Goal: Task Accomplishment & Management: Use online tool/utility

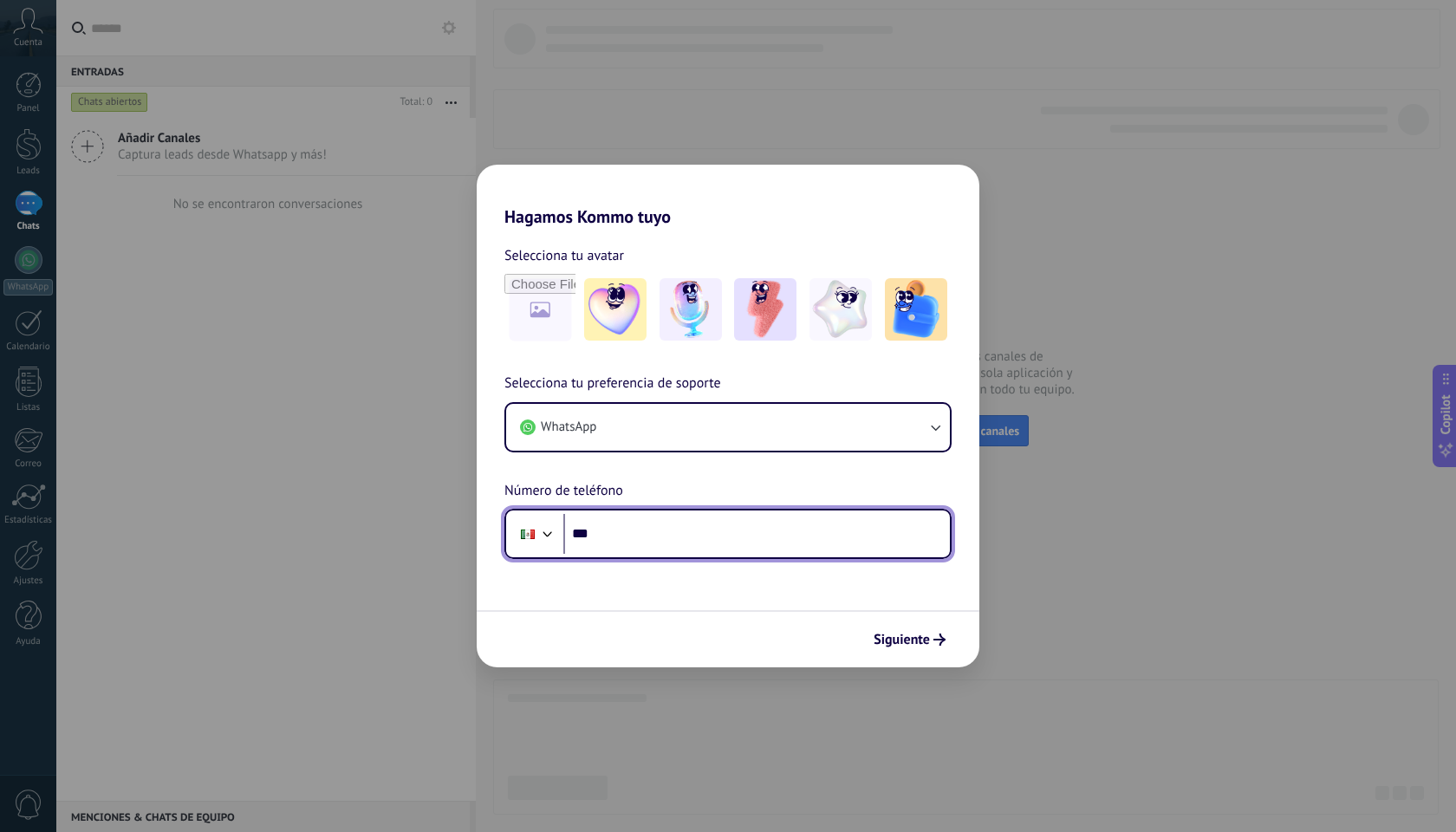
click at [650, 540] on input "***" at bounding box center [757, 534] width 387 height 40
type input "**********"
drag, startPoint x: 694, startPoint y: 533, endPoint x: 575, endPoint y: 536, distance: 119.0
click at [575, 536] on input "**********" at bounding box center [757, 534] width 387 height 40
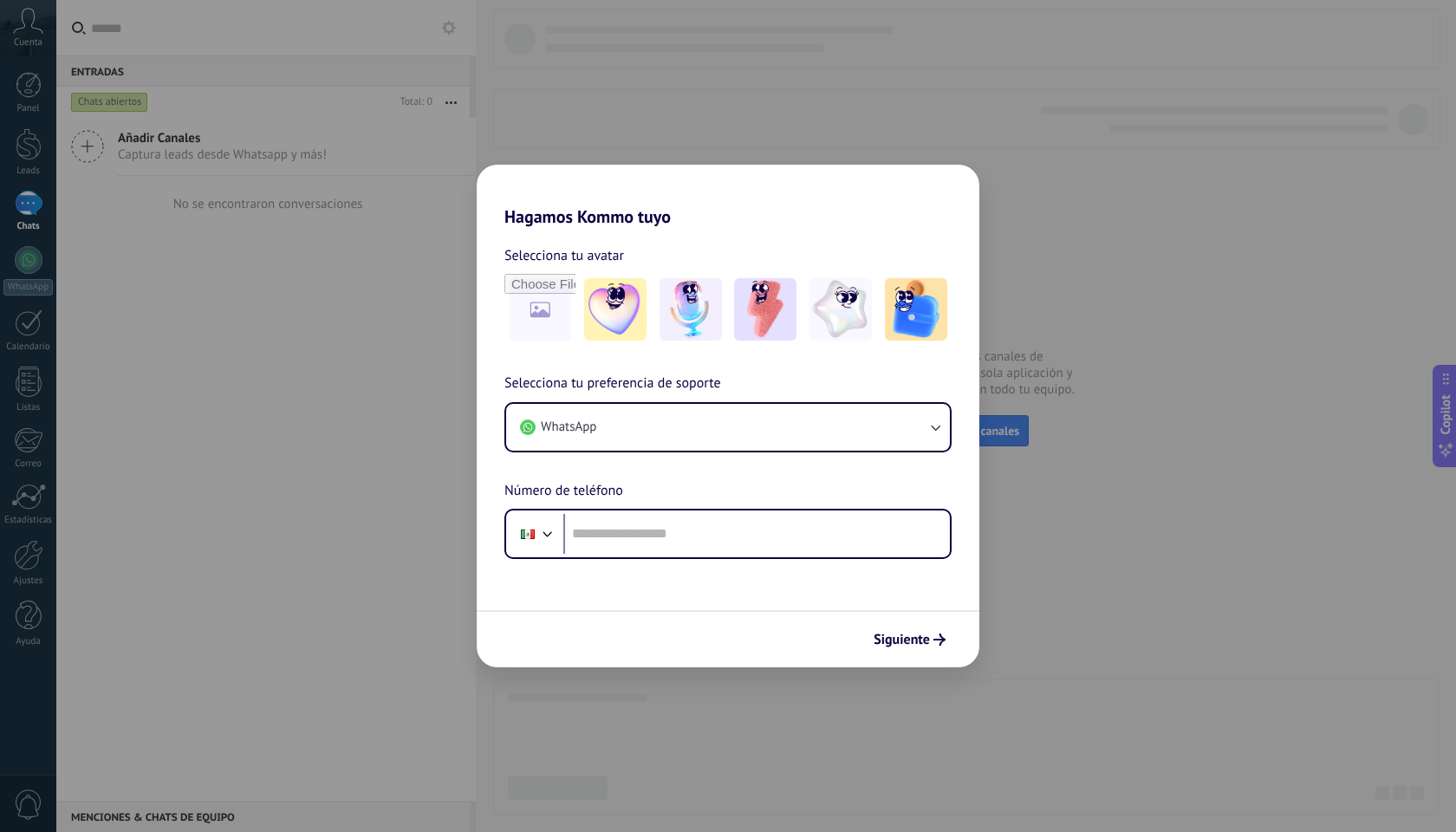
click at [318, 503] on div "Hagamos Kommo tuyo Selecciona tu avatar Selecciona tu preferencia de soporte Wh…" at bounding box center [728, 416] width 1456 height 832
click at [1012, 235] on div "Hagamos Kommo tuyo Selecciona tu avatar Selecciona tu preferencia de soporte Wh…" at bounding box center [728, 416] width 1456 height 832
click at [781, 74] on div "Hagamos Kommo tuyo Selecciona tu avatar Selecciona tu preferencia de soporte Wh…" at bounding box center [728, 416] width 1456 height 832
click at [582, 676] on div "Hagamos Kommo tuyo Selecciona tu avatar Selecciona tu preferencia de soporte Wh…" at bounding box center [728, 416] width 1456 height 832
click at [676, 427] on button "WhatsApp" at bounding box center [728, 427] width 444 height 46
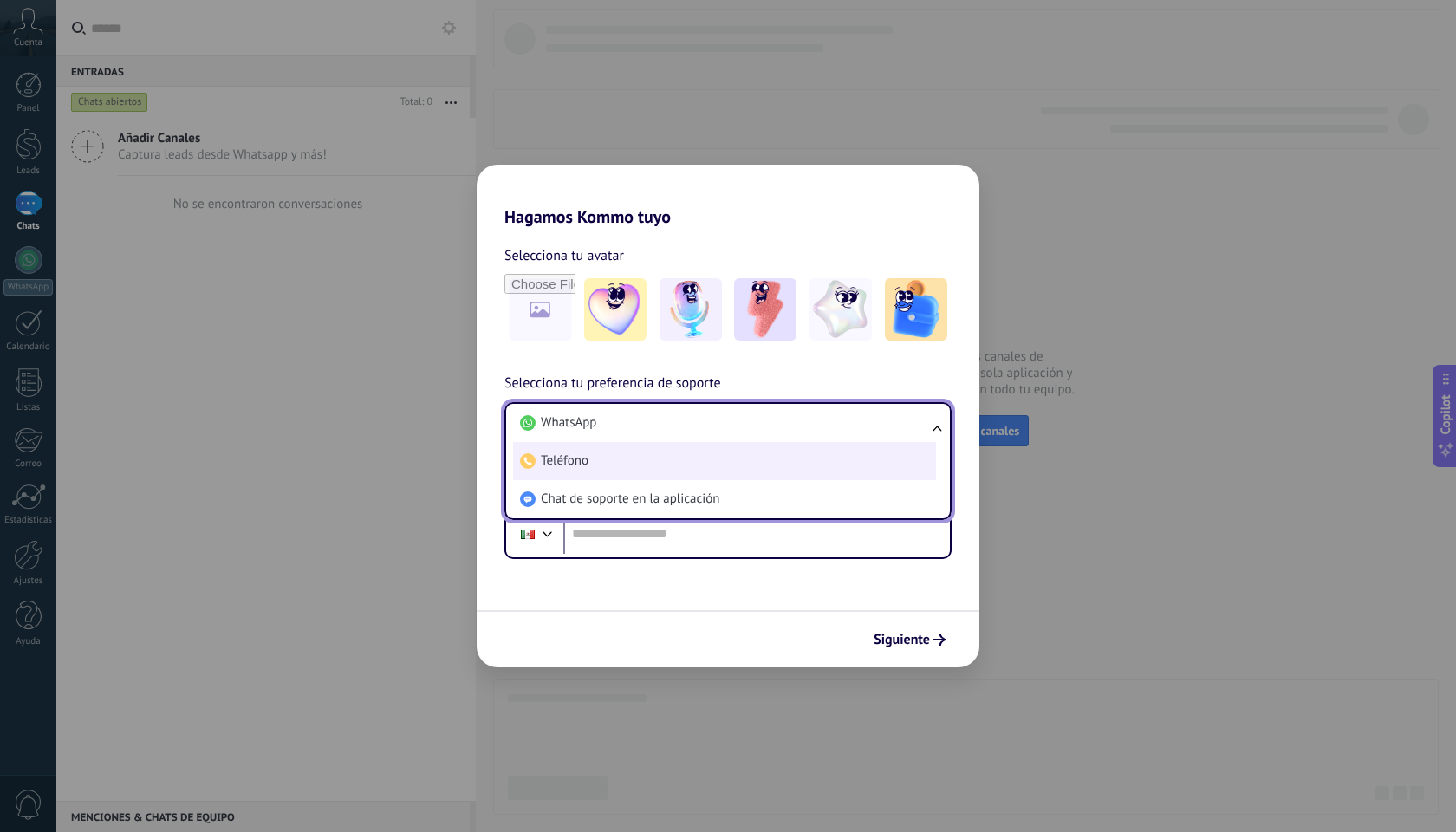
click at [669, 457] on li "Teléfono" at bounding box center [725, 460] width 423 height 38
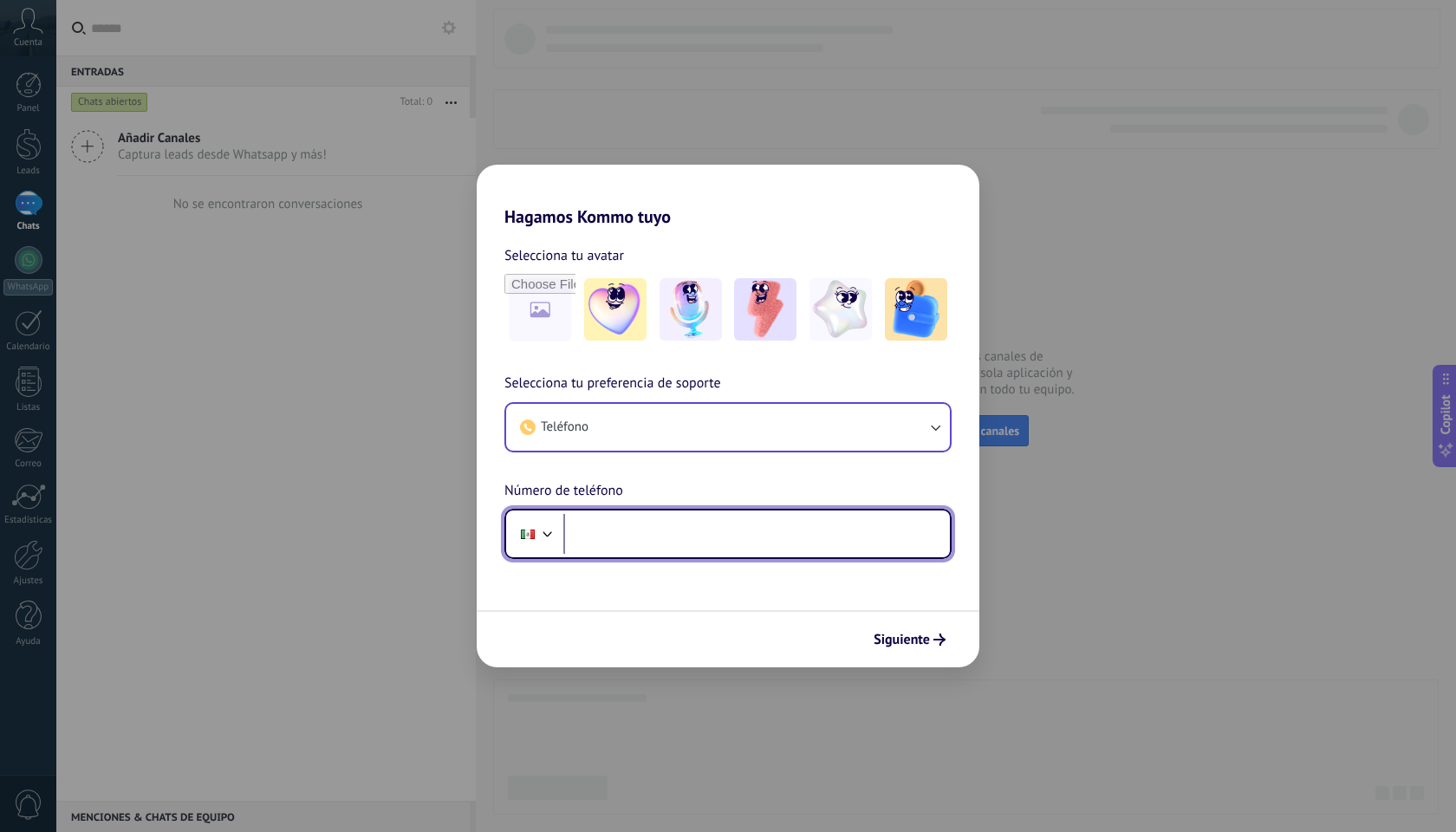
click at [656, 536] on input "tel" at bounding box center [757, 534] width 387 height 40
type input "**"
type input "**********"
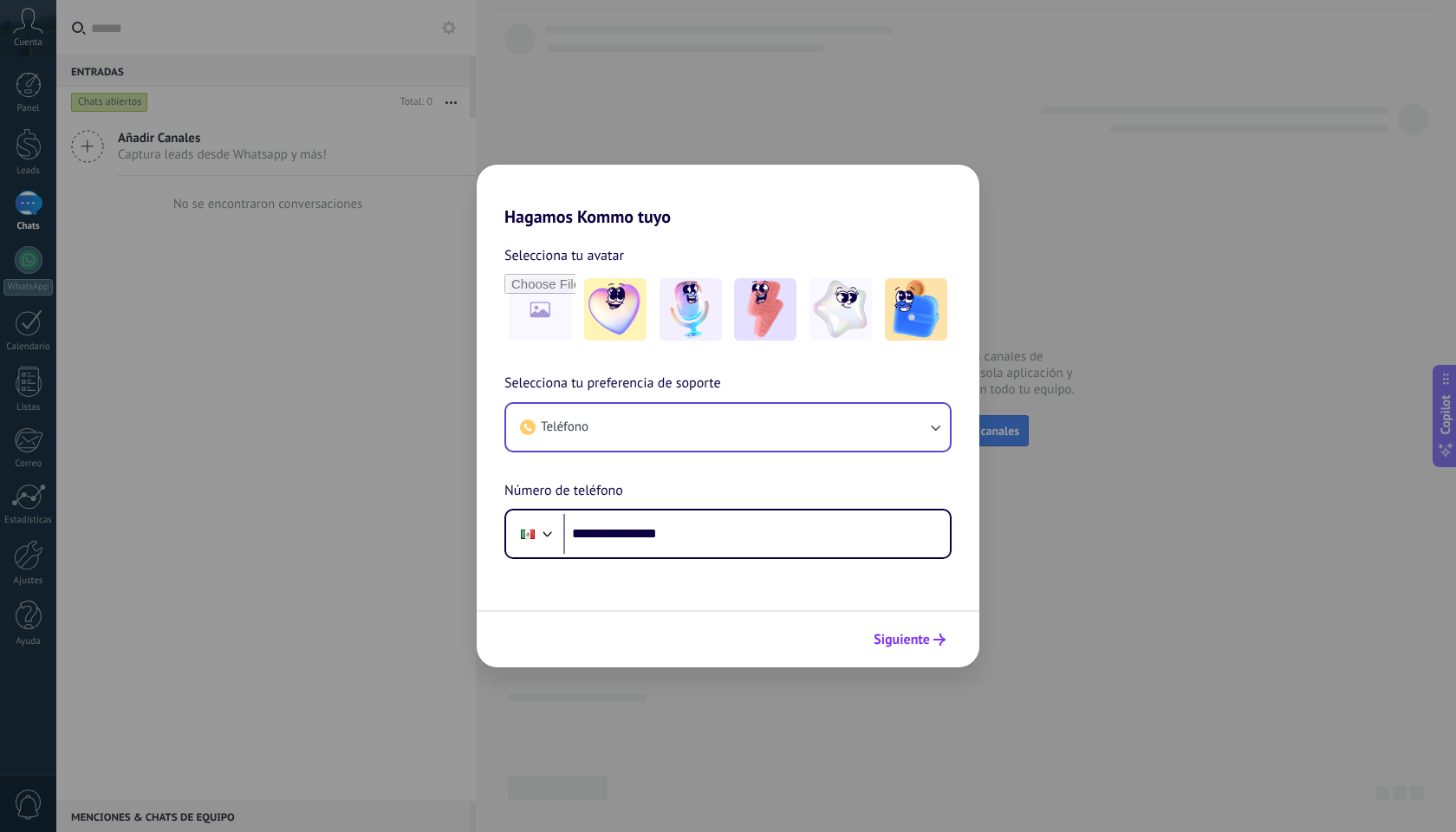
click at [914, 638] on span "Siguiente" at bounding box center [902, 639] width 56 height 13
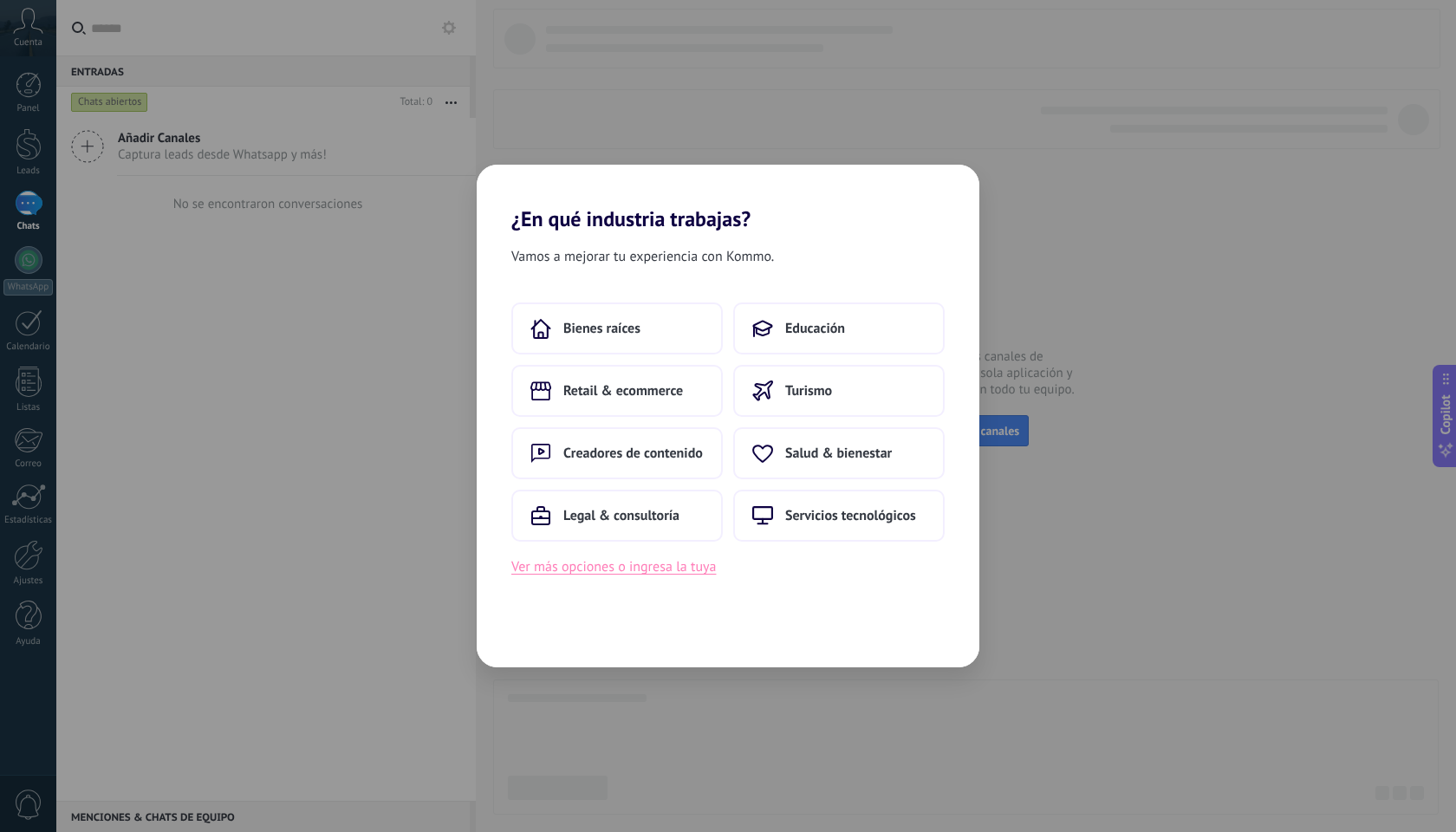
click at [691, 570] on button "Ver más opciones o ingresa la tuya" at bounding box center [613, 567] width 204 height 22
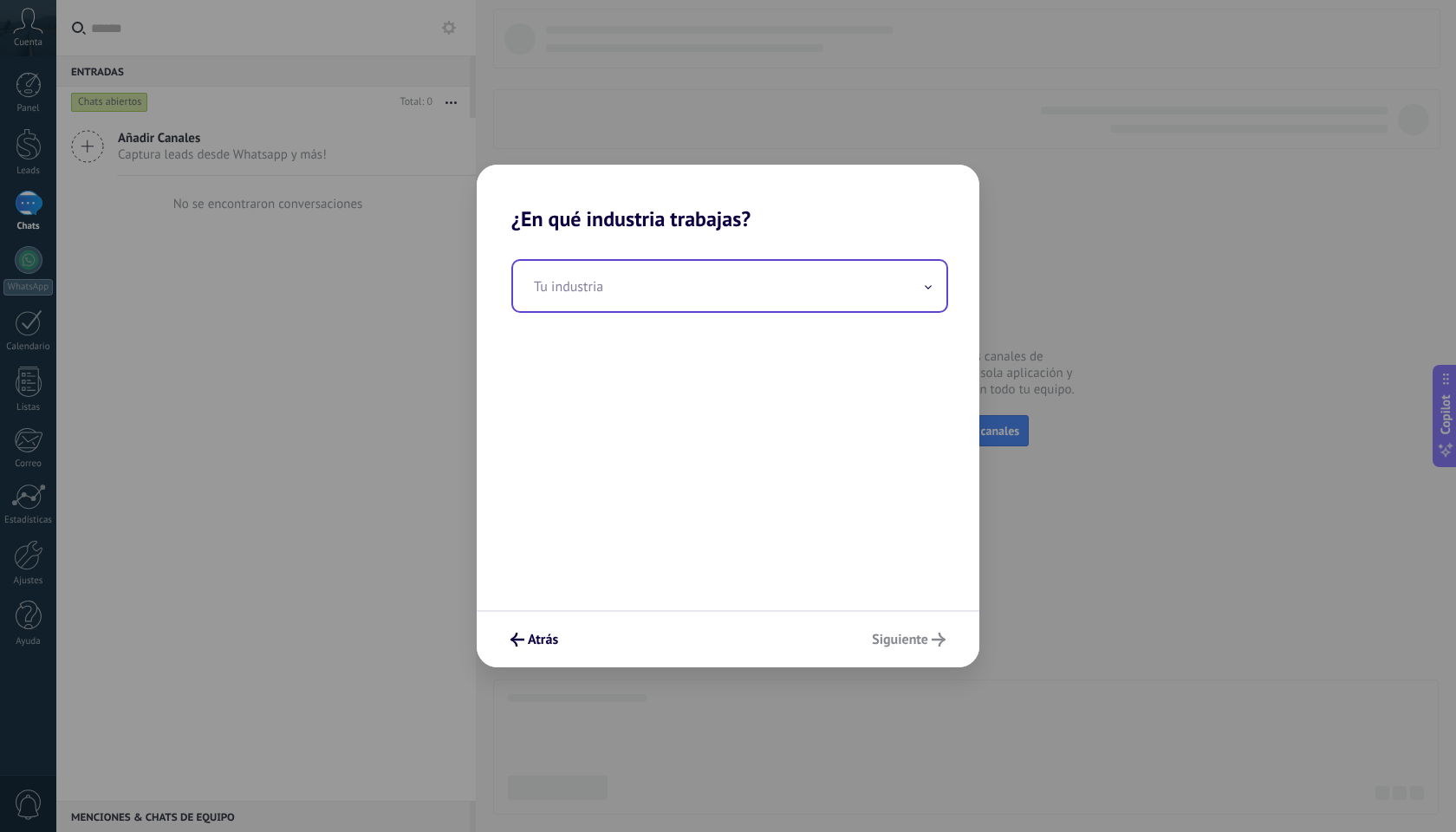
click at [612, 293] on input "text" at bounding box center [729, 286] width 433 height 50
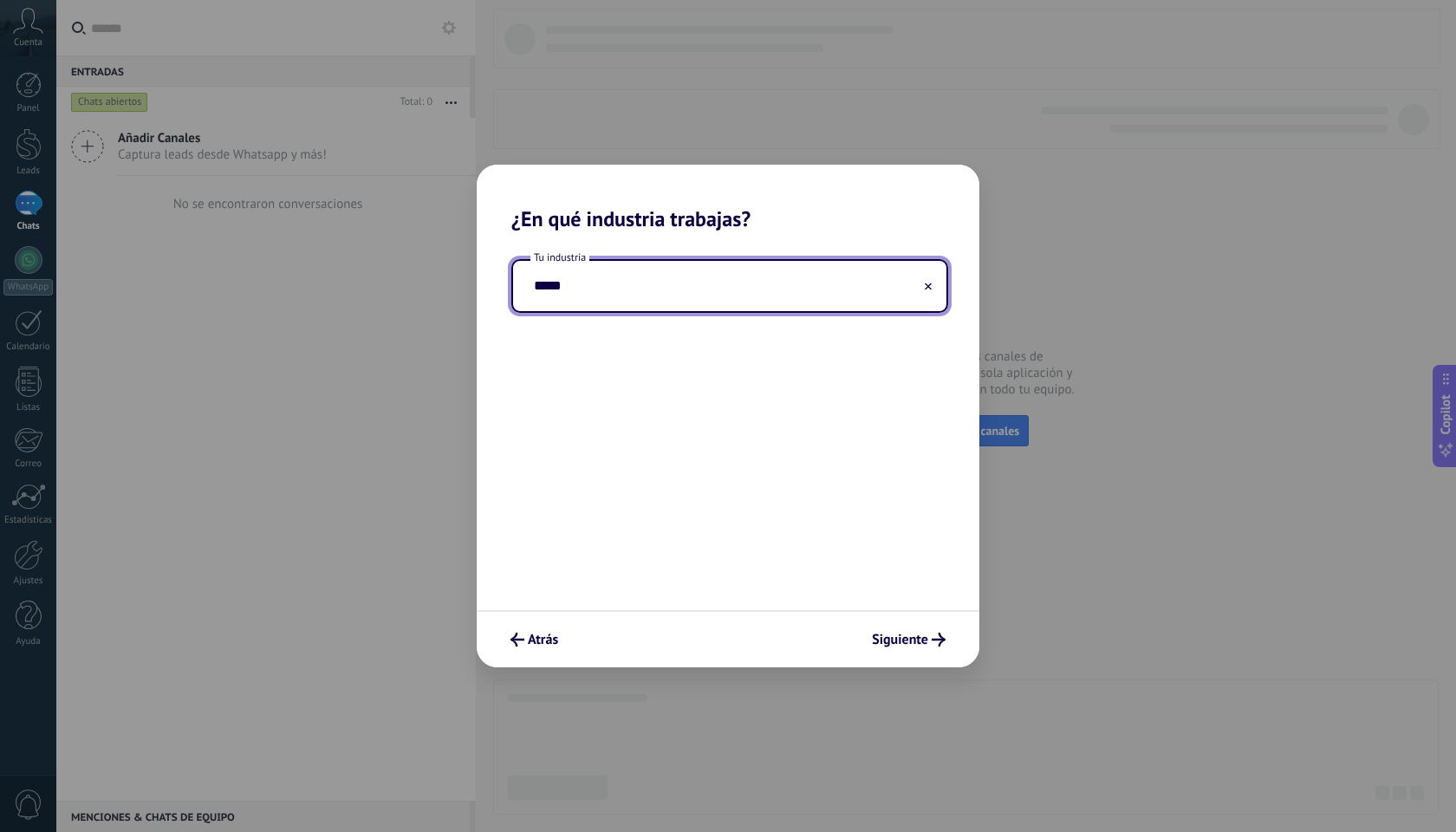
type input "******"
type input "*"
type input "**********"
click at [907, 639] on span "Siguiente" at bounding box center [900, 639] width 56 height 13
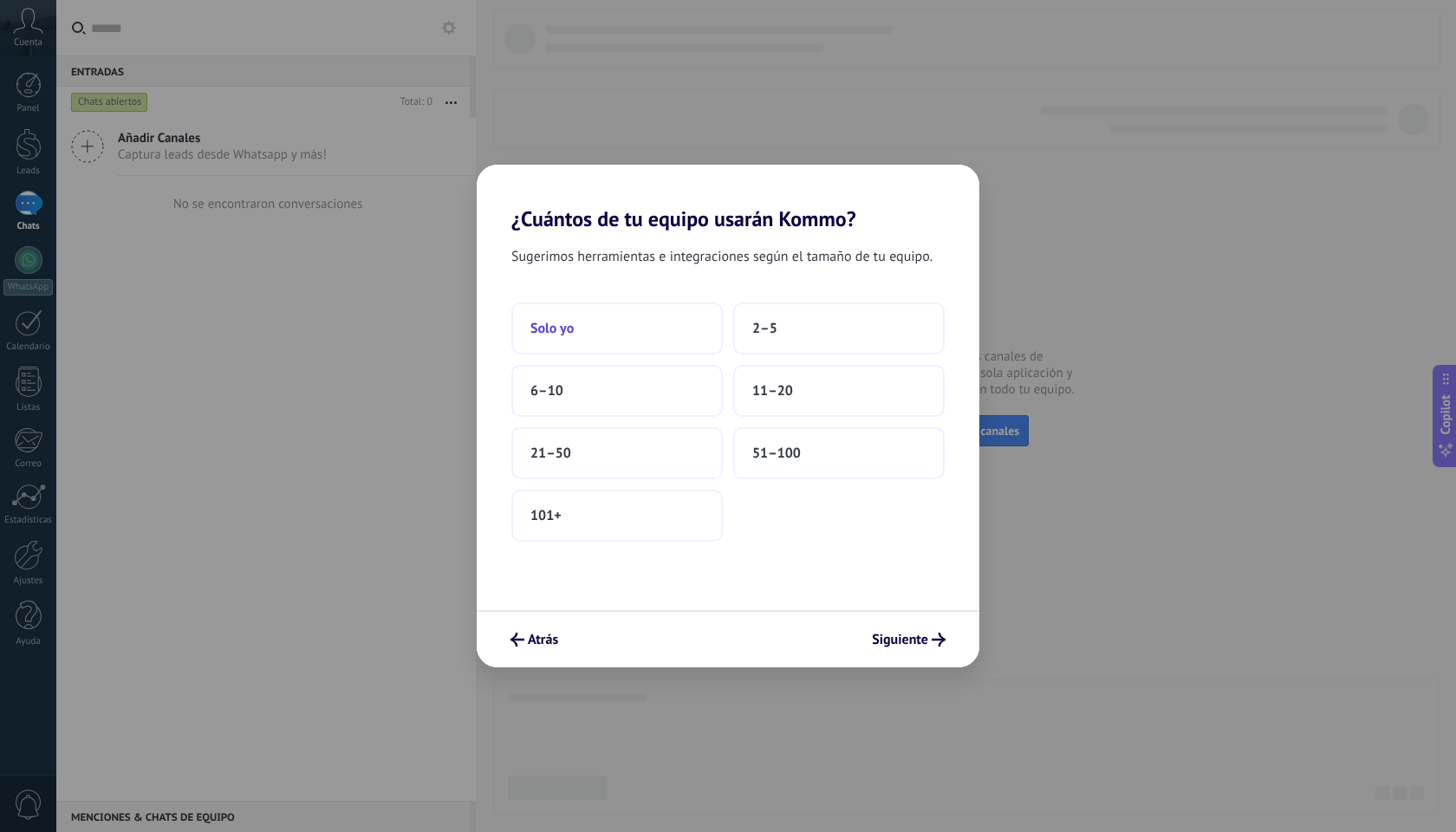
click at [662, 318] on button "Solo yo" at bounding box center [617, 328] width 211 height 52
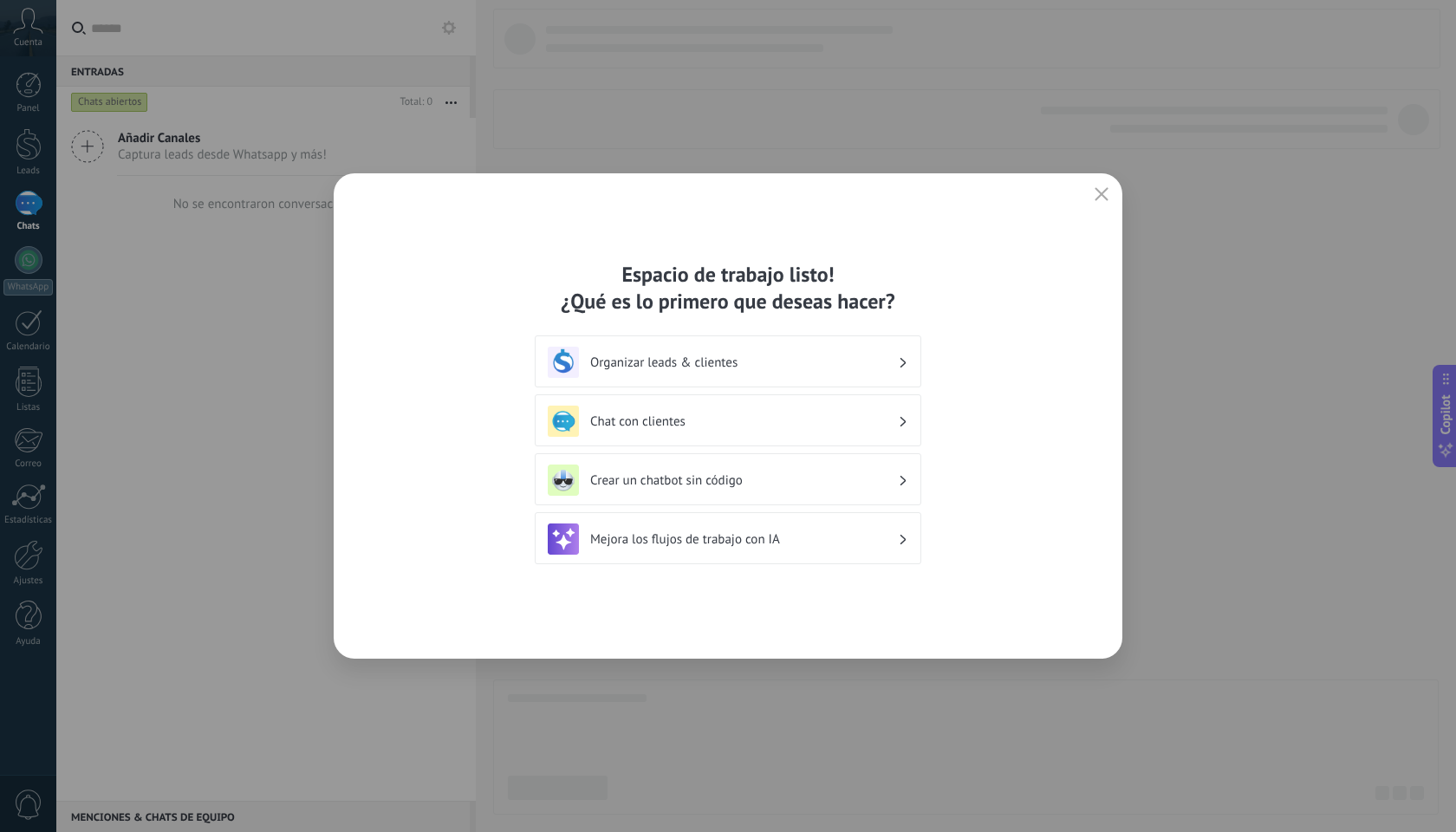
click at [850, 369] on h3 "Organizar leads & clientes" at bounding box center [744, 362] width 308 height 16
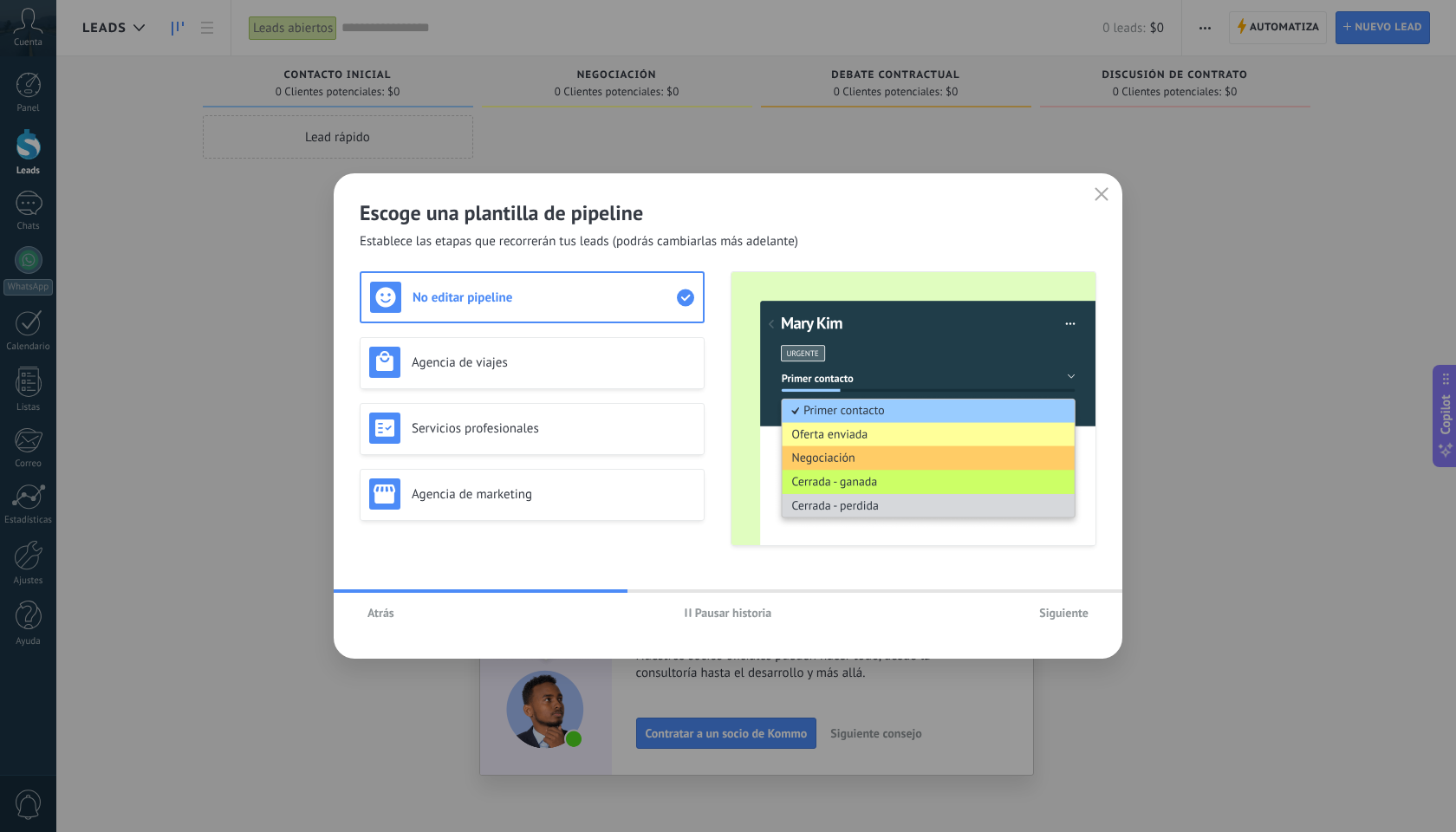
click at [388, 623] on button "Atrás" at bounding box center [381, 612] width 43 height 26
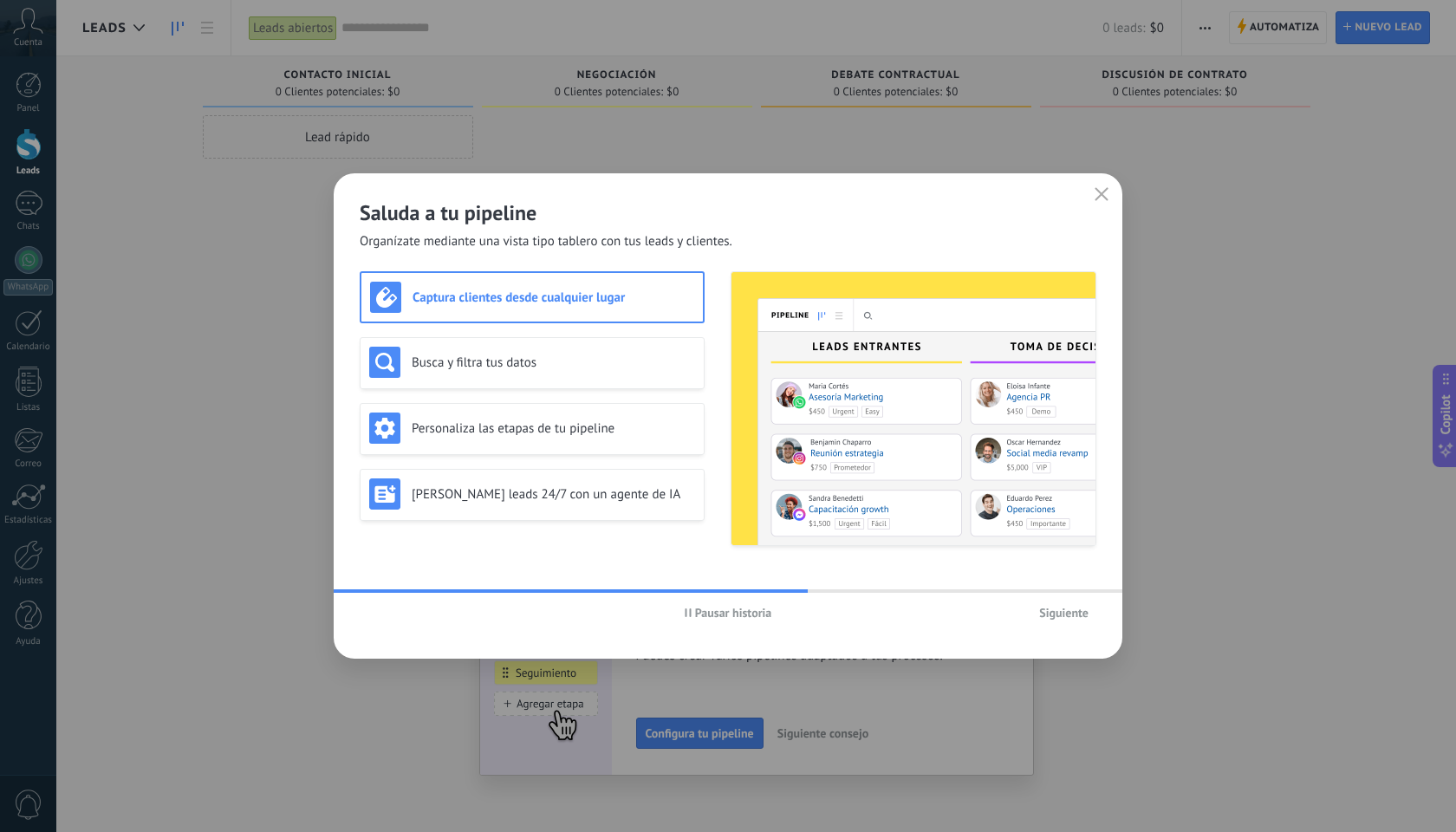
click at [641, 294] on h3 "Captura clientes desde cualquier lugar" at bounding box center [553, 297] width 282 height 16
click at [1056, 612] on span "Siguiente" at bounding box center [1064, 612] width 49 height 13
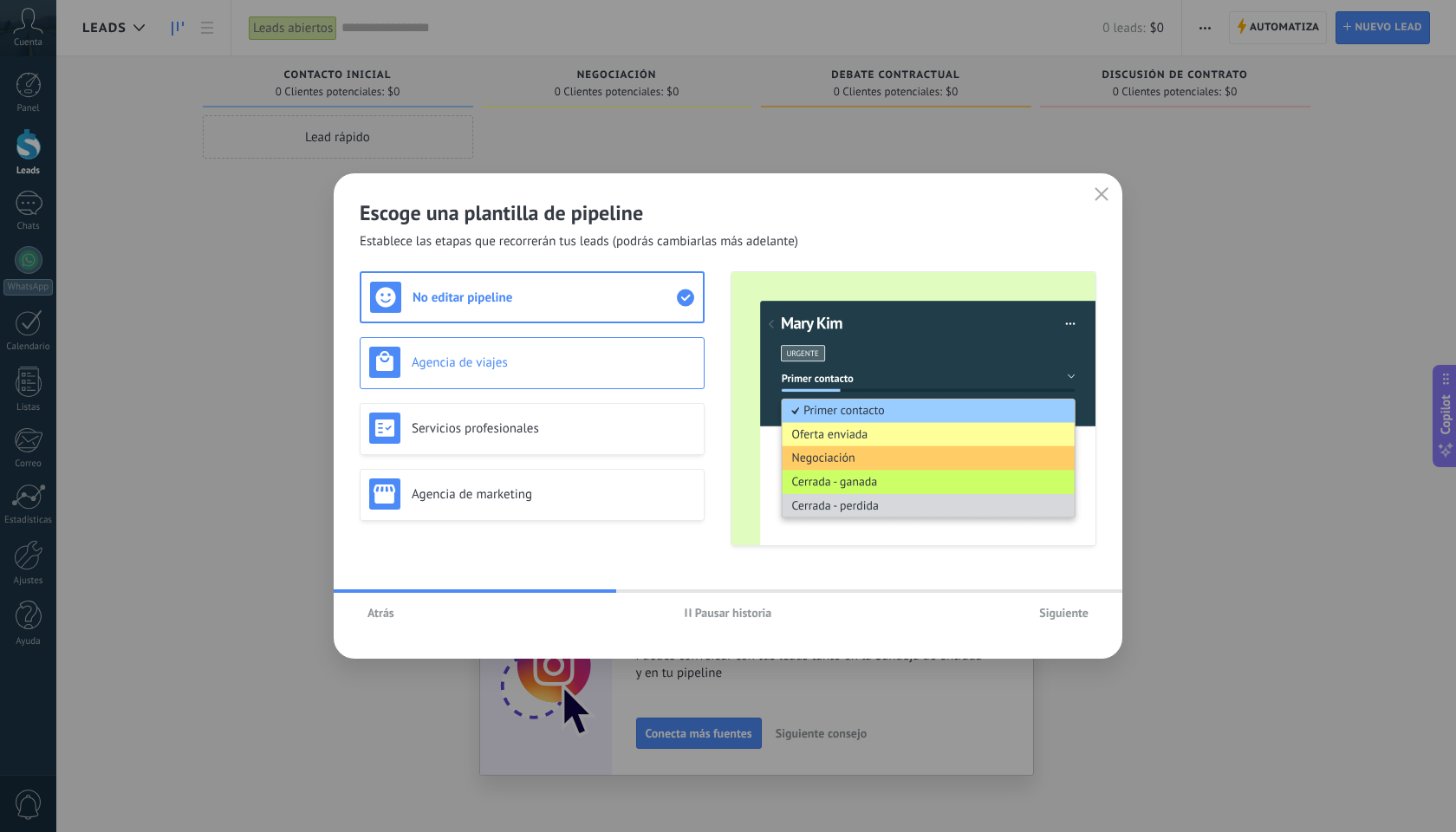
click at [598, 364] on h3 "Agencia de viajes" at bounding box center [553, 362] width 284 height 16
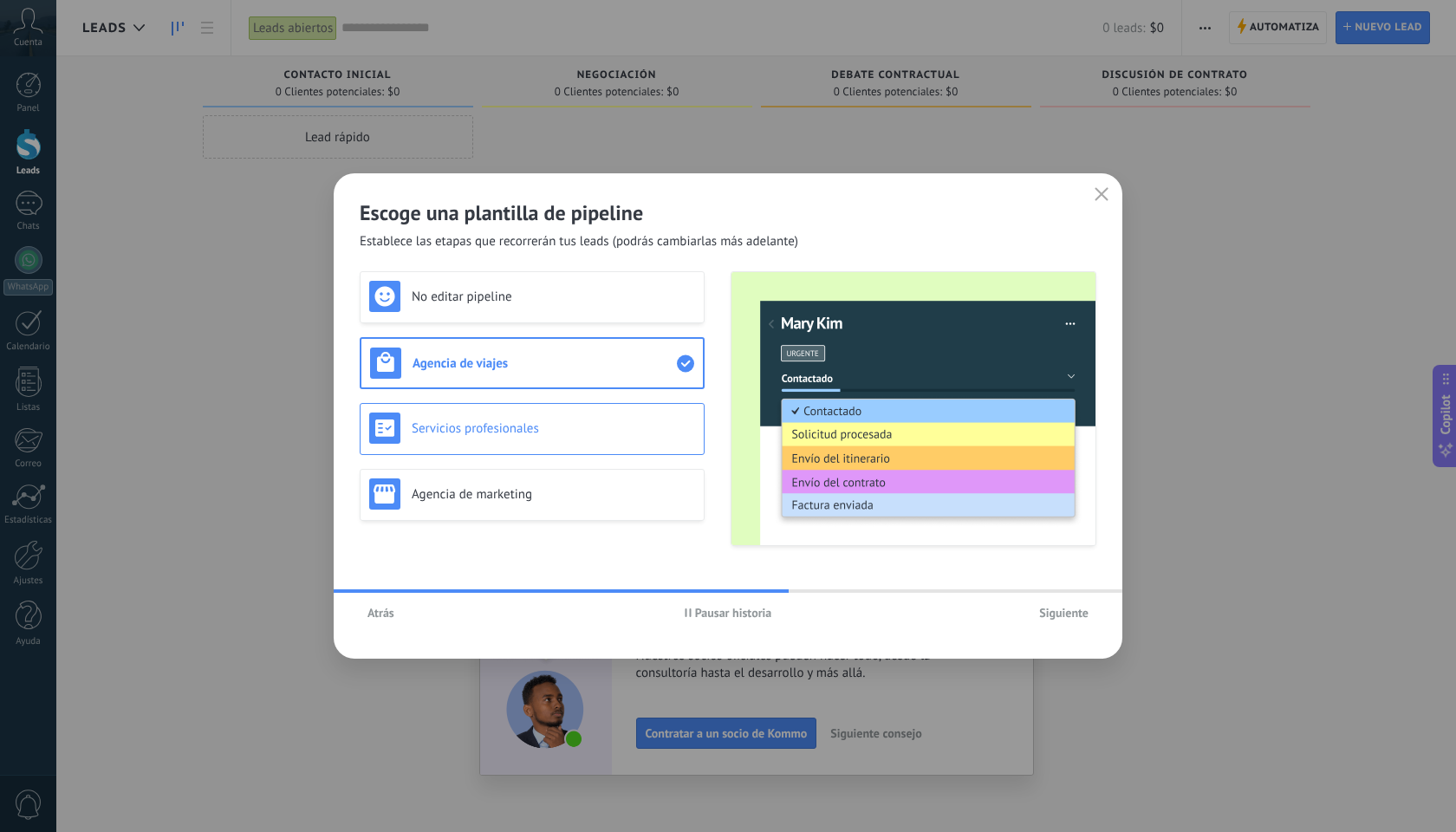
click at [604, 427] on h3 "Servicios profesionales" at bounding box center [553, 428] width 284 height 16
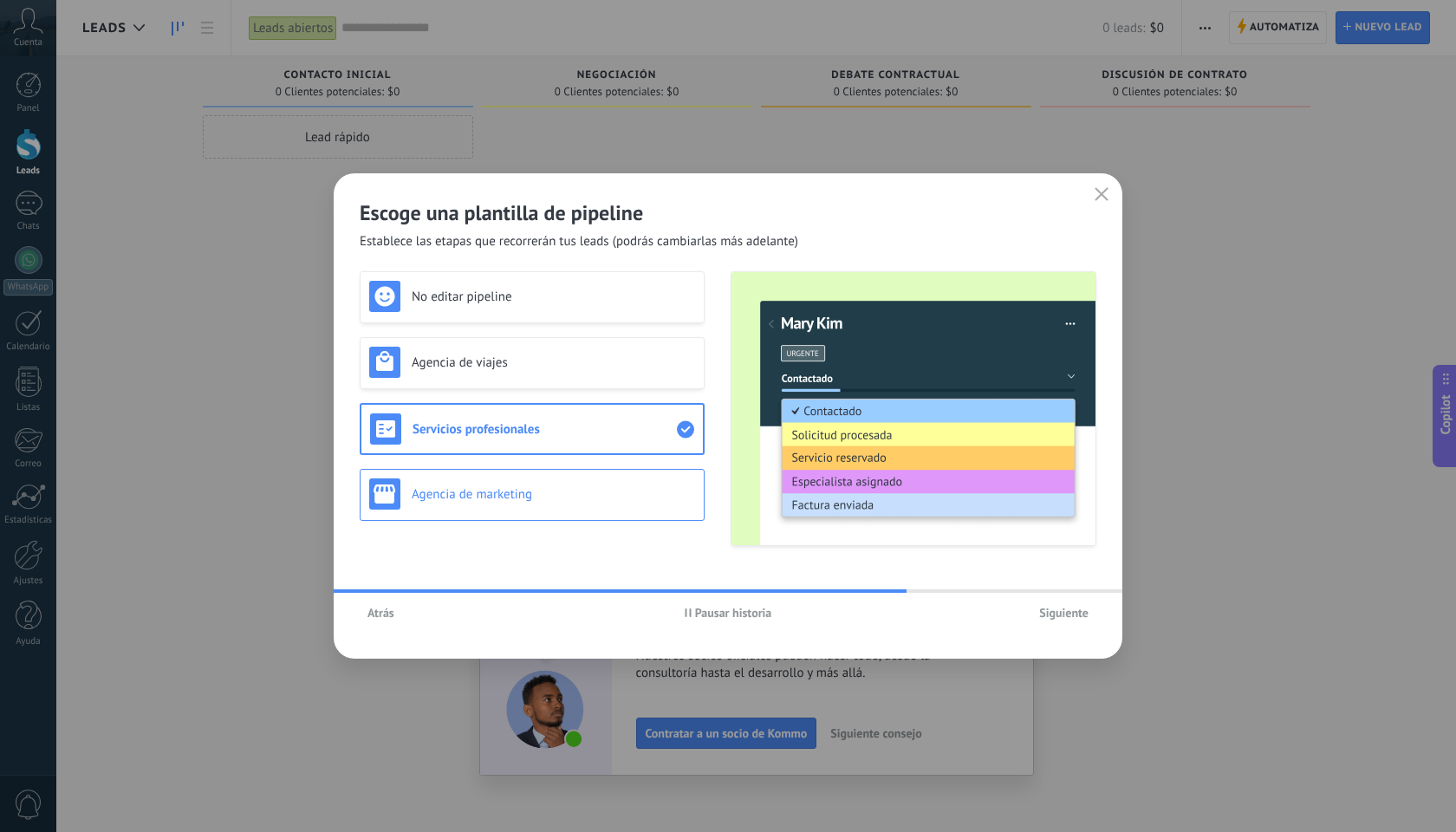
click at [605, 476] on div "Agencia de marketing" at bounding box center [532, 495] width 345 height 52
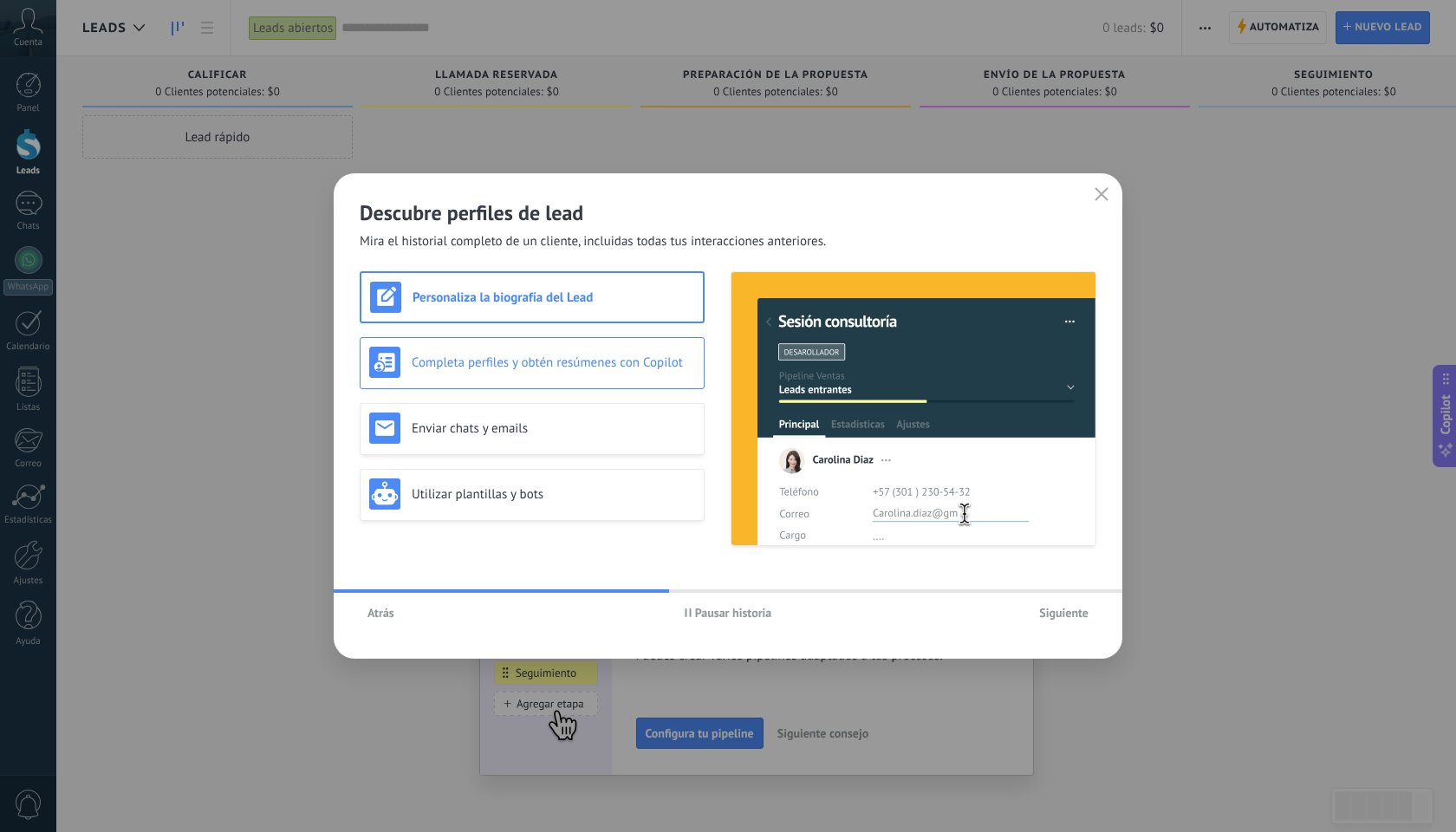
click at [658, 364] on h3 "Completa perfiles y obtén resúmenes con Copilot" at bounding box center [553, 362] width 284 height 16
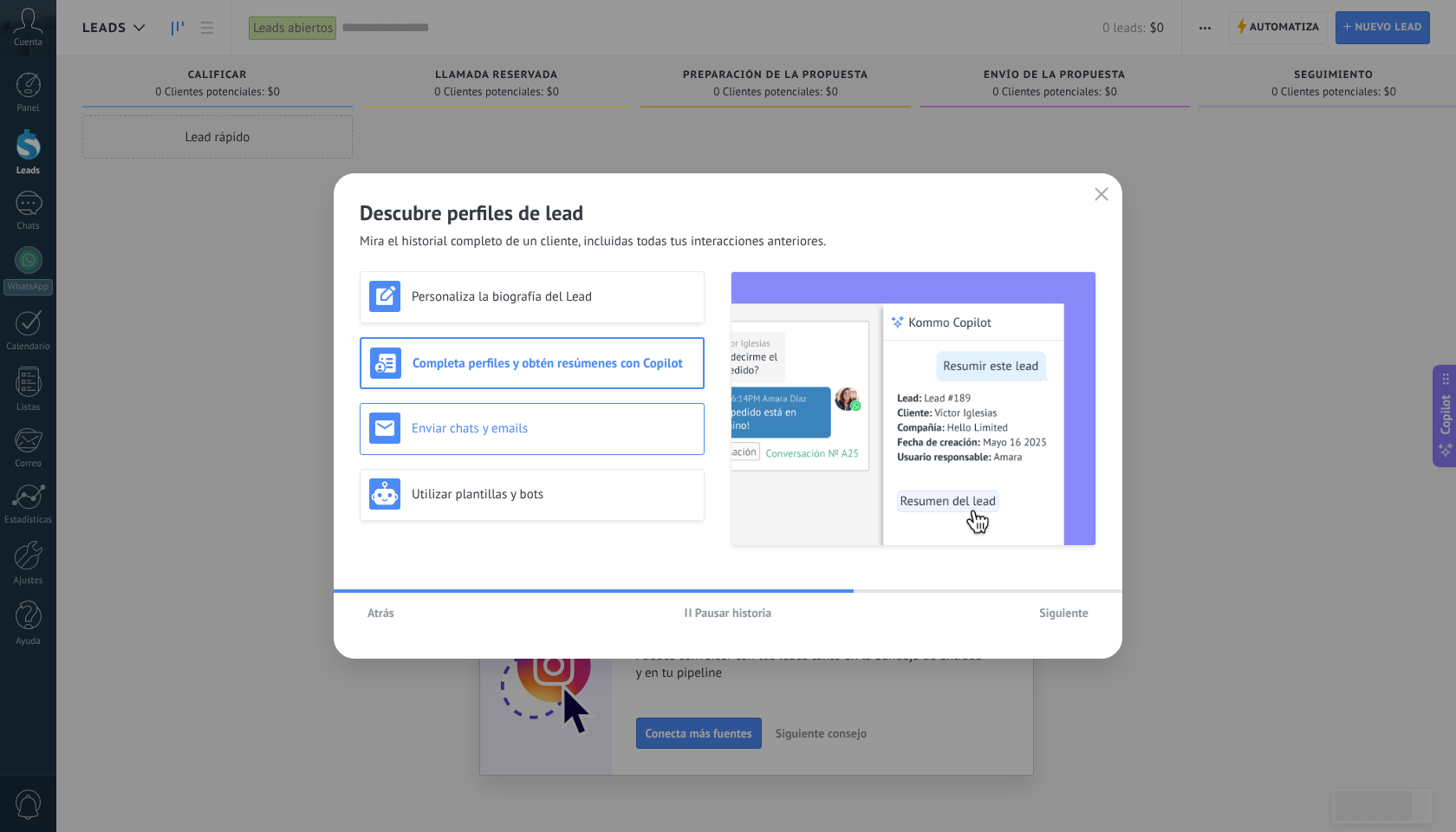
click at [630, 414] on div "Enviar chats y emails" at bounding box center [532, 428] width 325 height 31
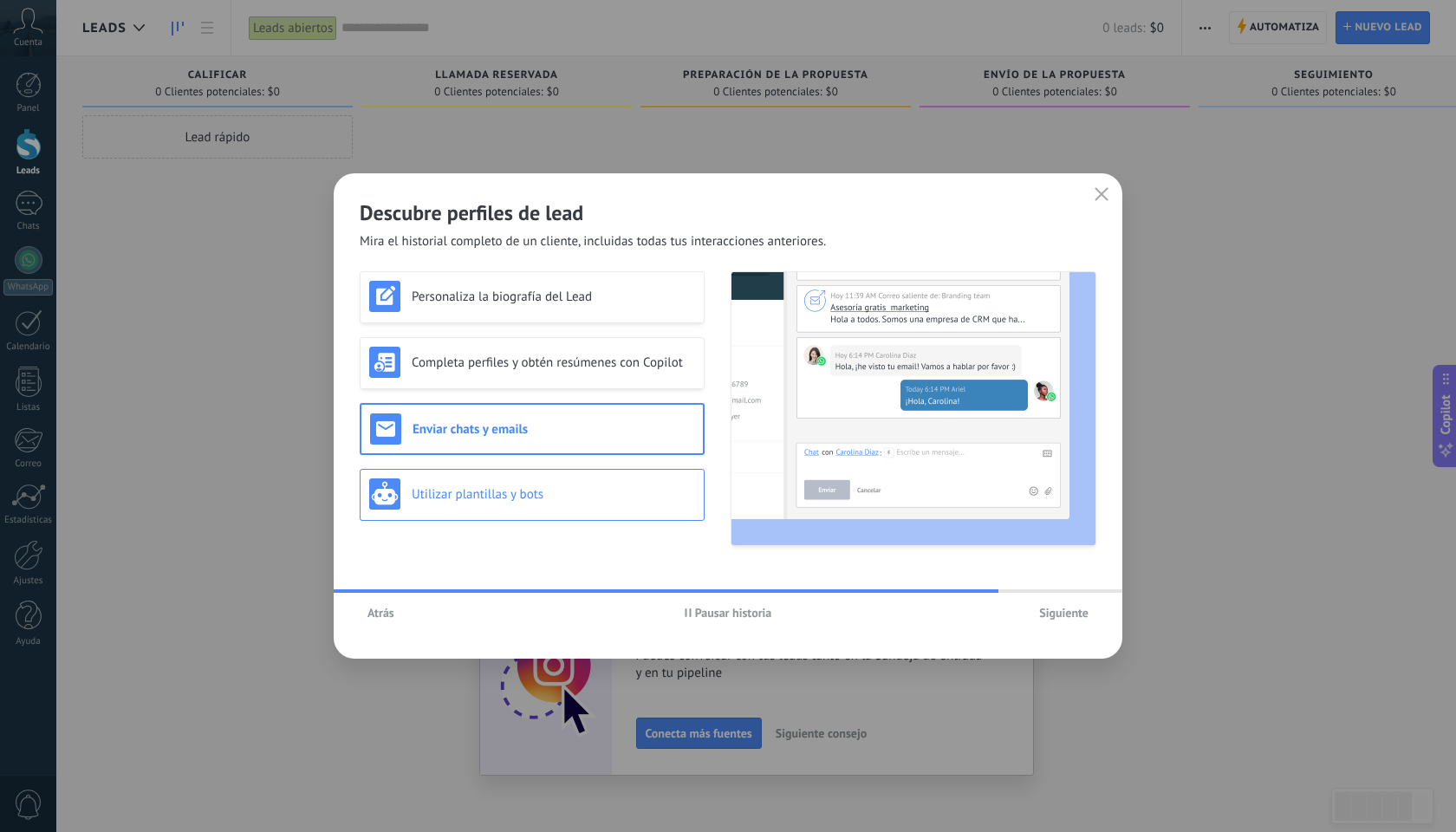
click at [635, 502] on h3 "Utilizar plantillas y bots" at bounding box center [553, 494] width 284 height 16
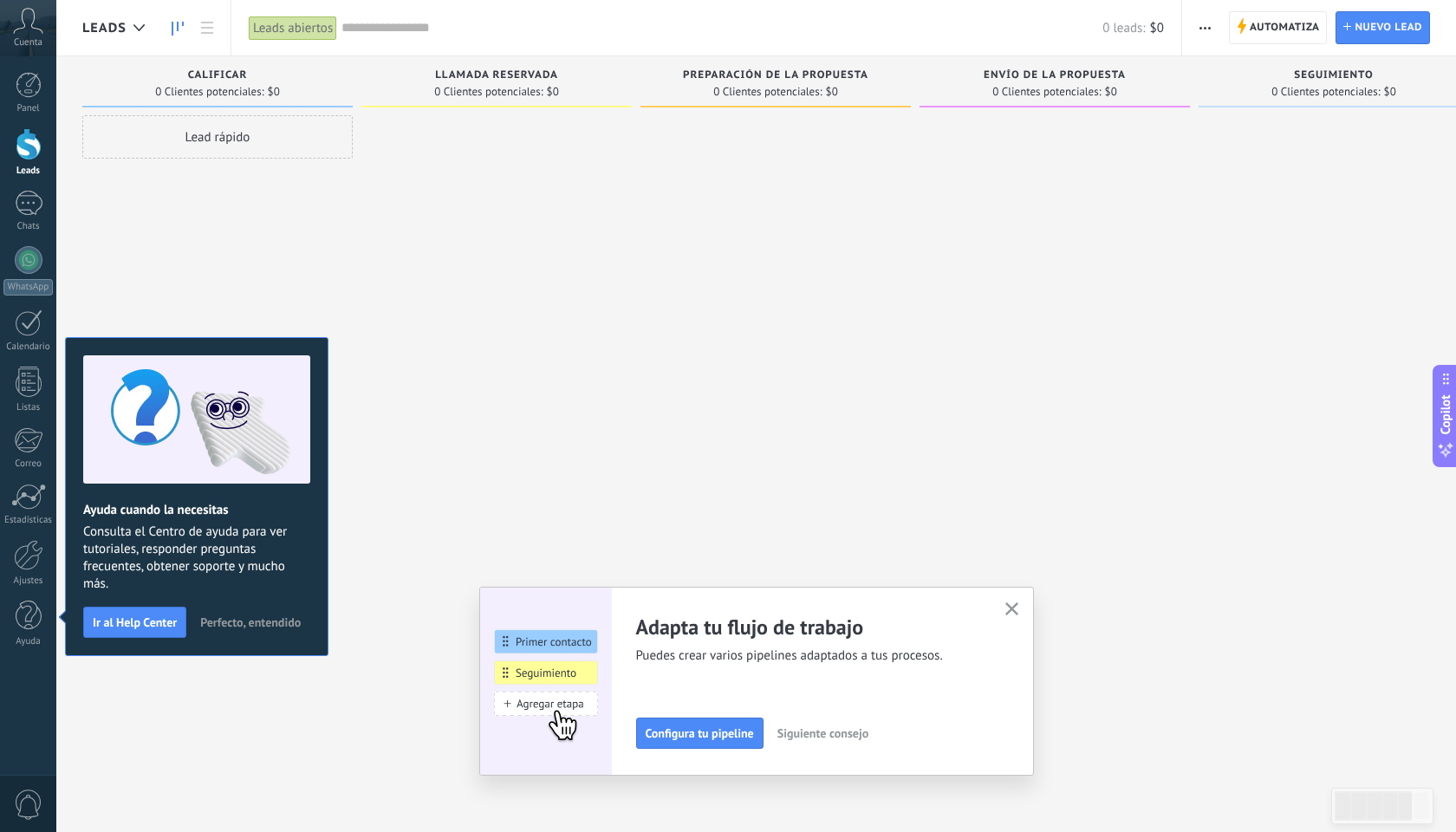
click at [260, 623] on span "Perfecto, entendido" at bounding box center [251, 622] width 101 height 13
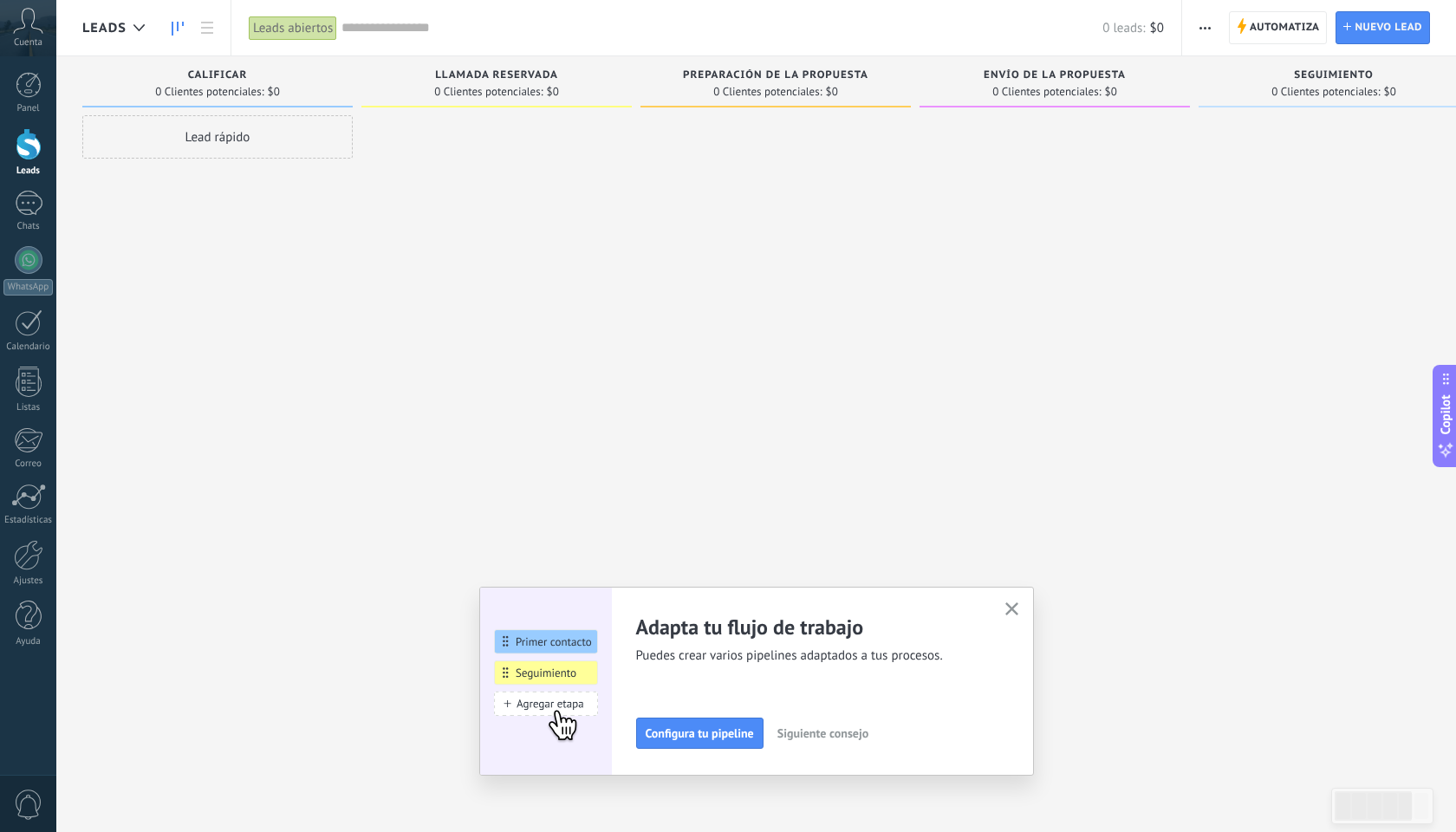
click at [1011, 610] on use "button" at bounding box center [1011, 608] width 13 height 13
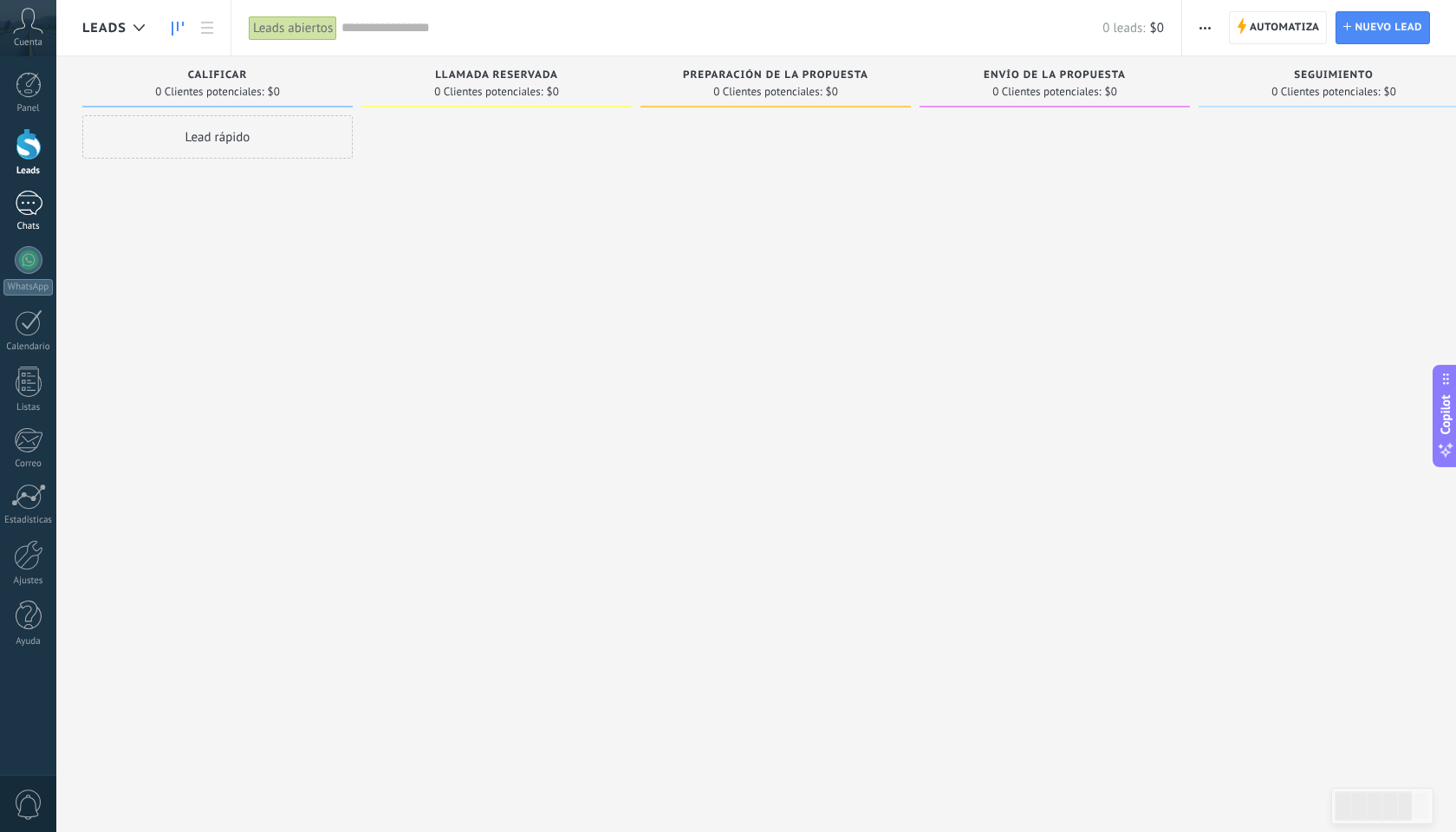
click at [26, 208] on div at bounding box center [28, 203] width 28 height 25
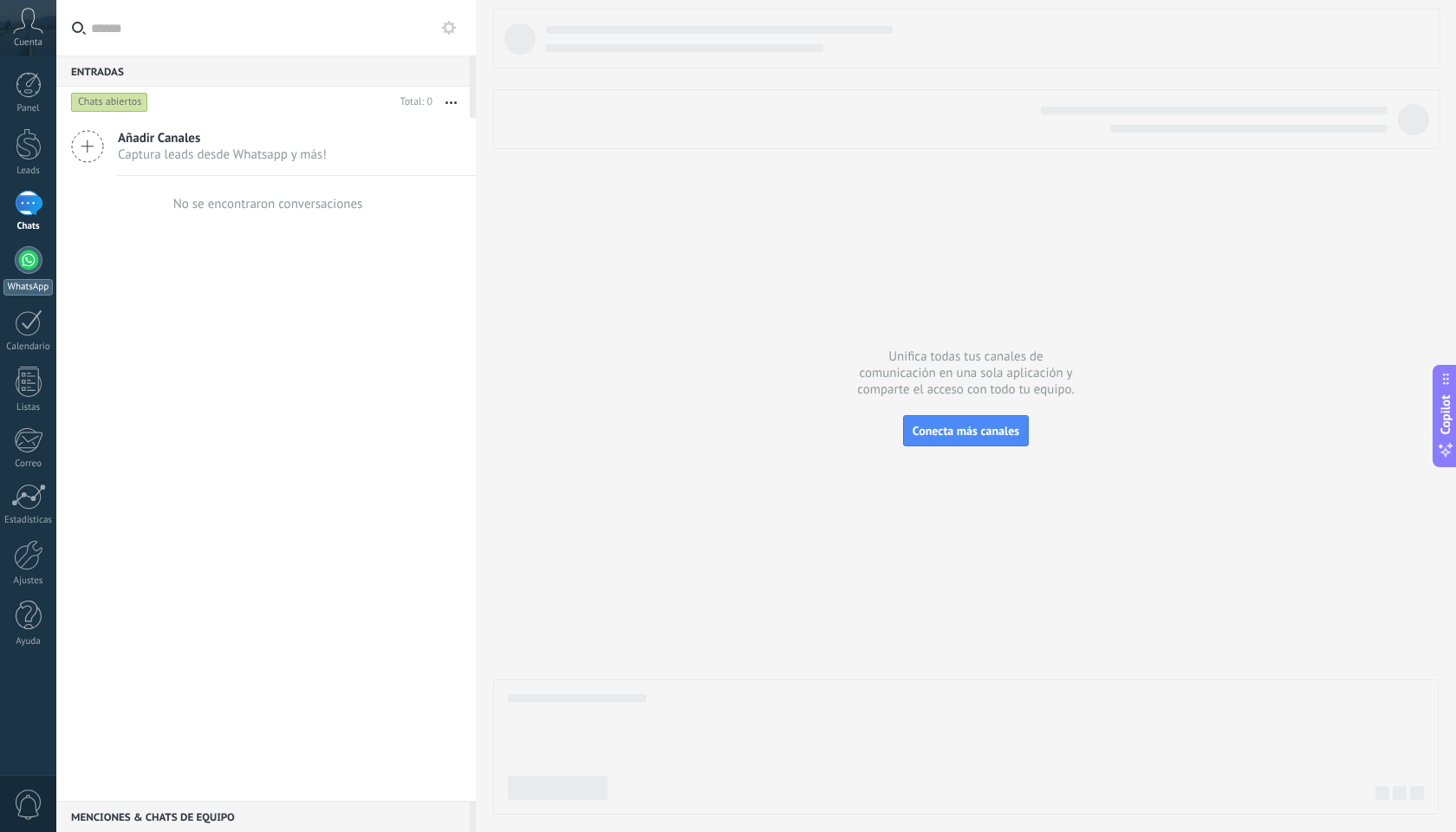
click at [29, 266] on div at bounding box center [28, 260] width 28 height 28
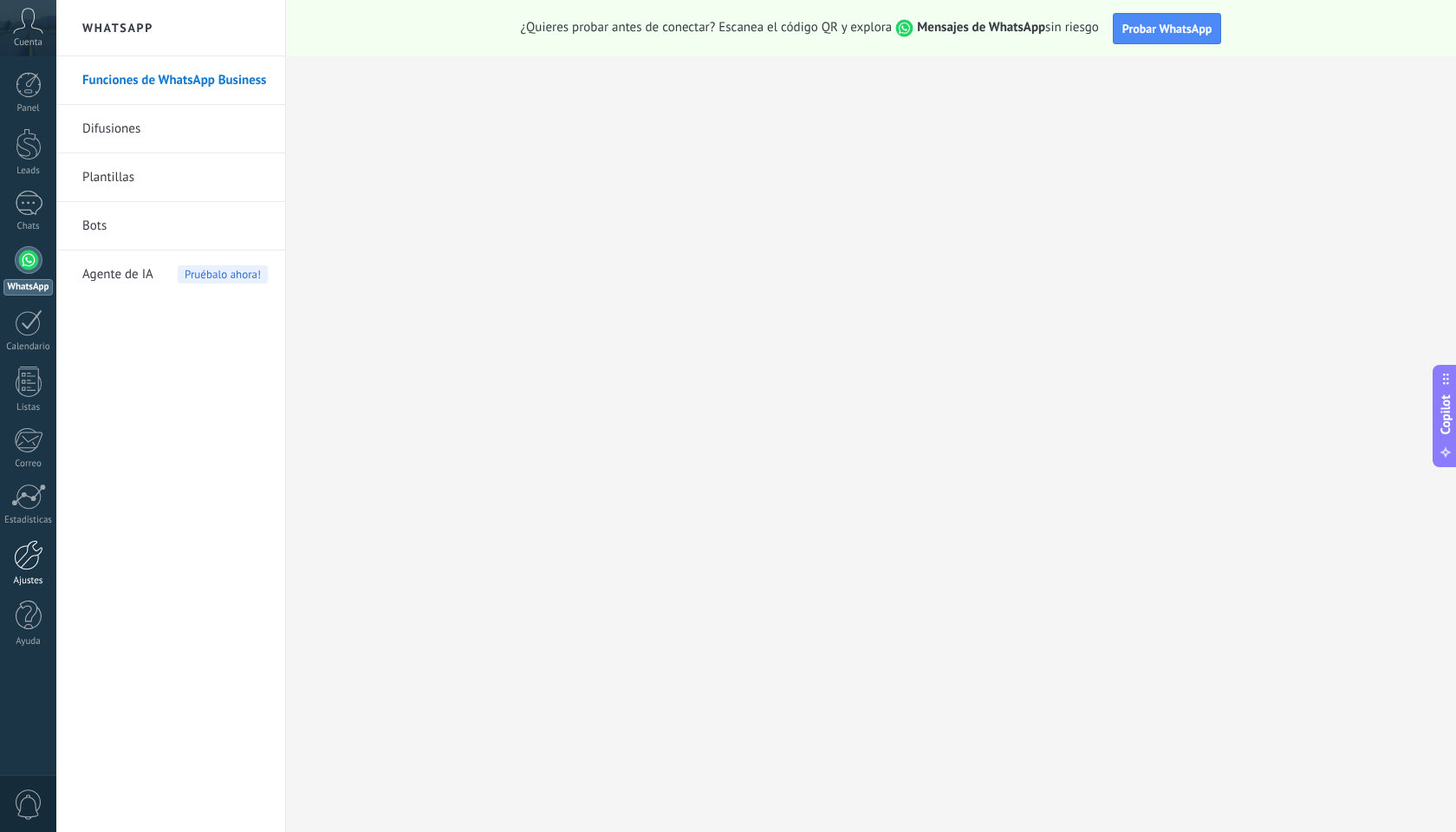
click at [35, 558] on div at bounding box center [28, 555] width 29 height 30
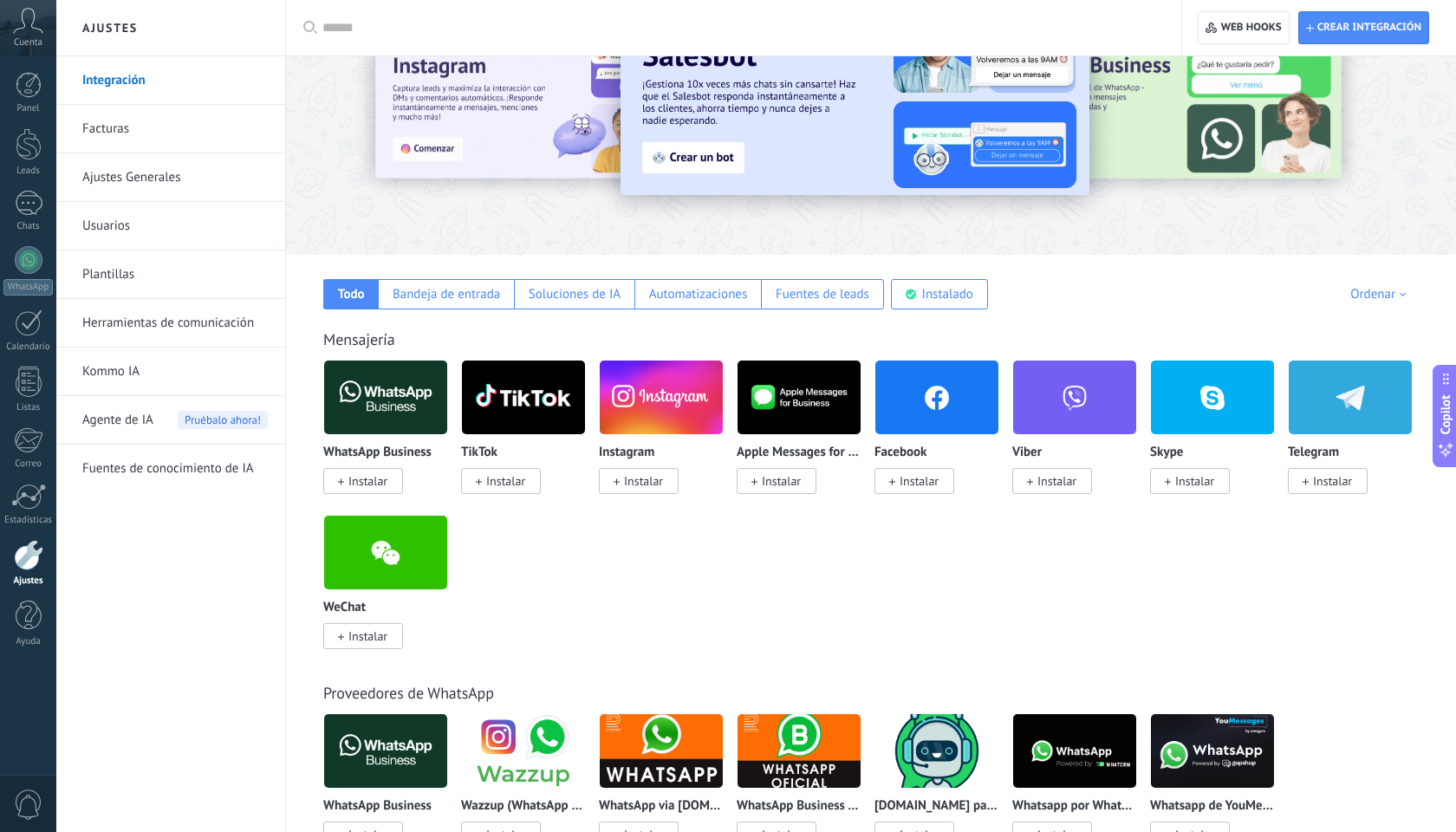
scroll to position [82, 0]
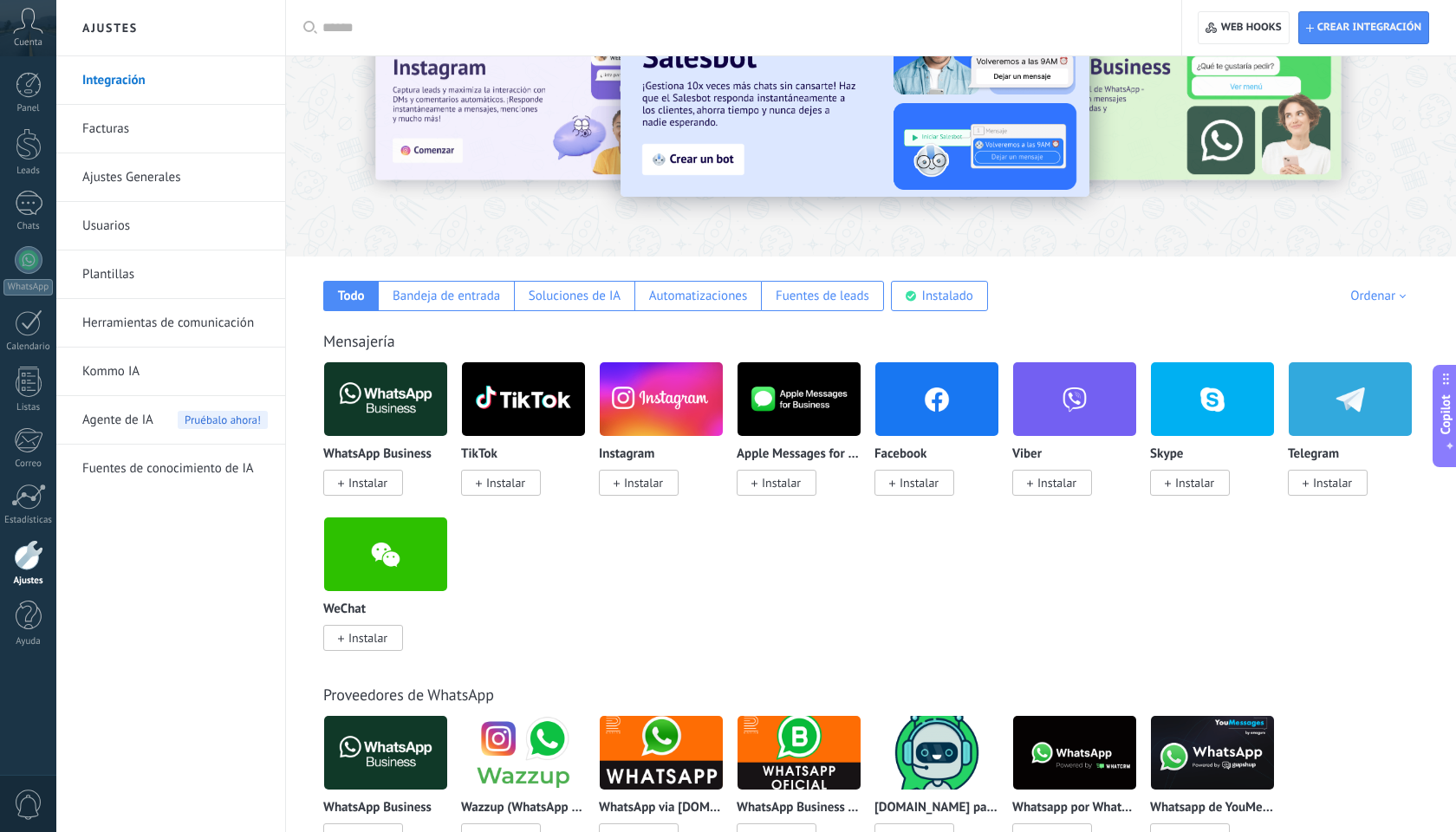
click at [372, 391] on img at bounding box center [386, 399] width 123 height 84
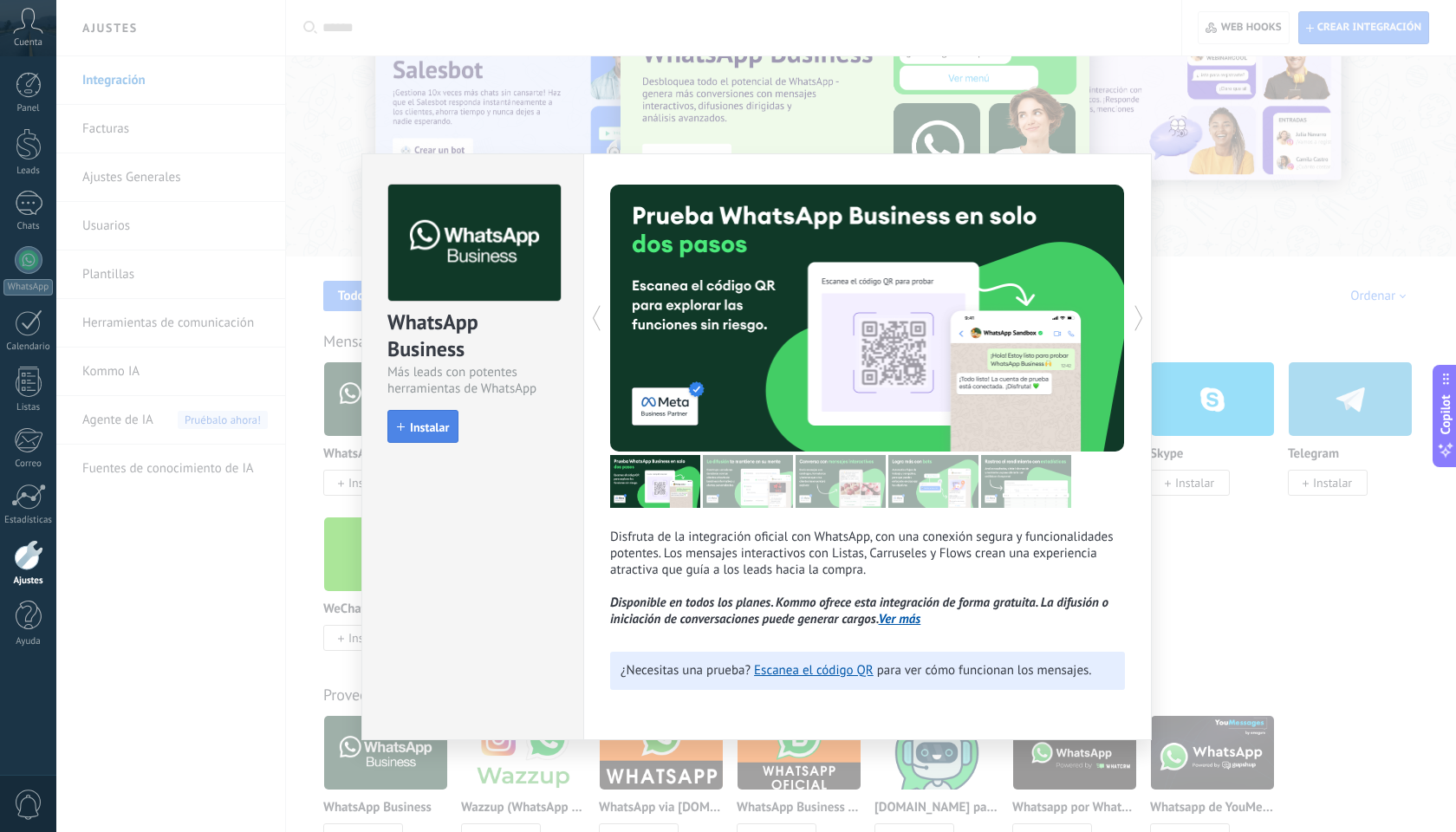
click at [420, 427] on span "Instalar" at bounding box center [429, 427] width 39 height 13
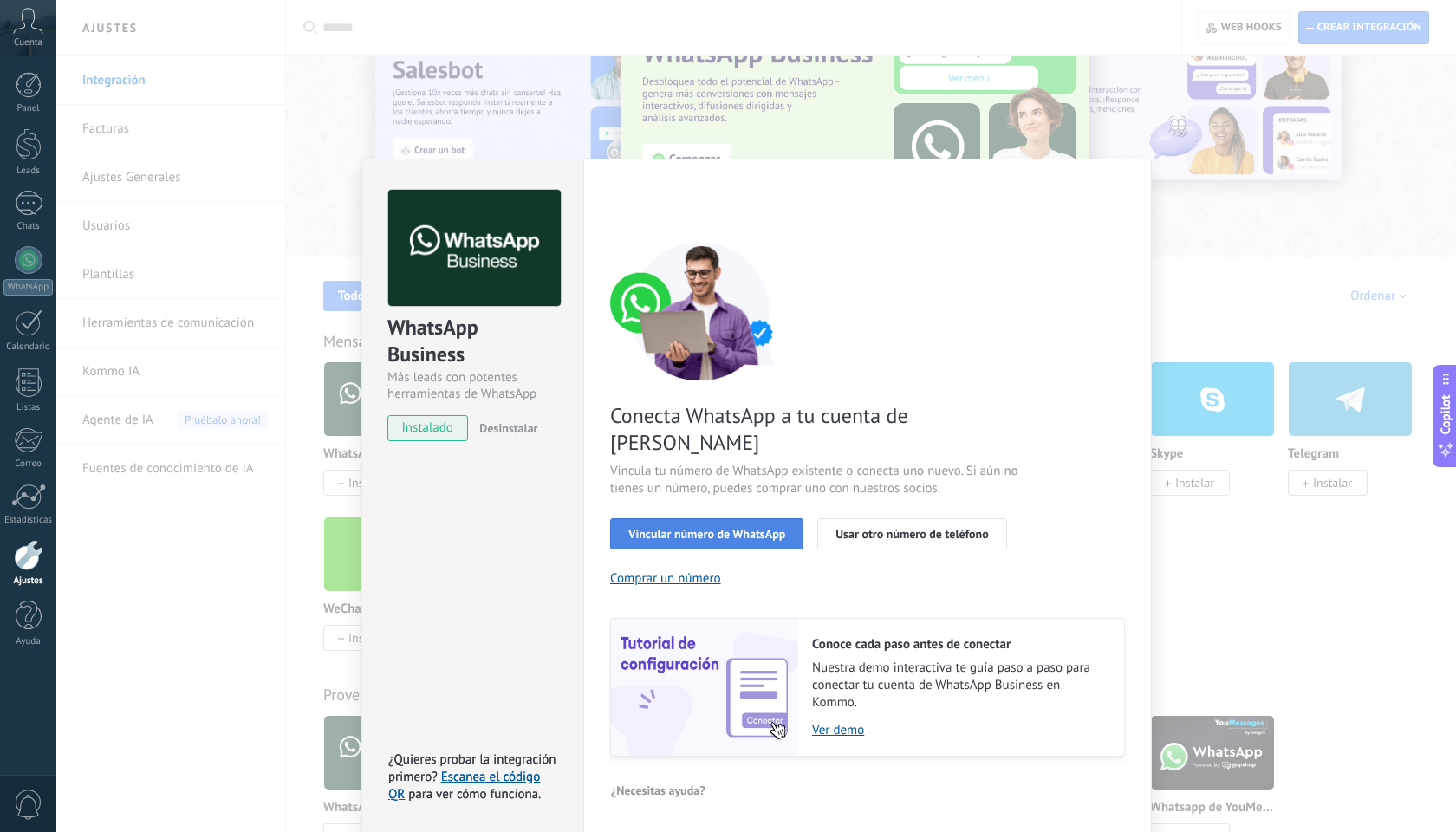
click at [714, 528] on span "Vincular número de WhatsApp" at bounding box center [707, 534] width 157 height 13
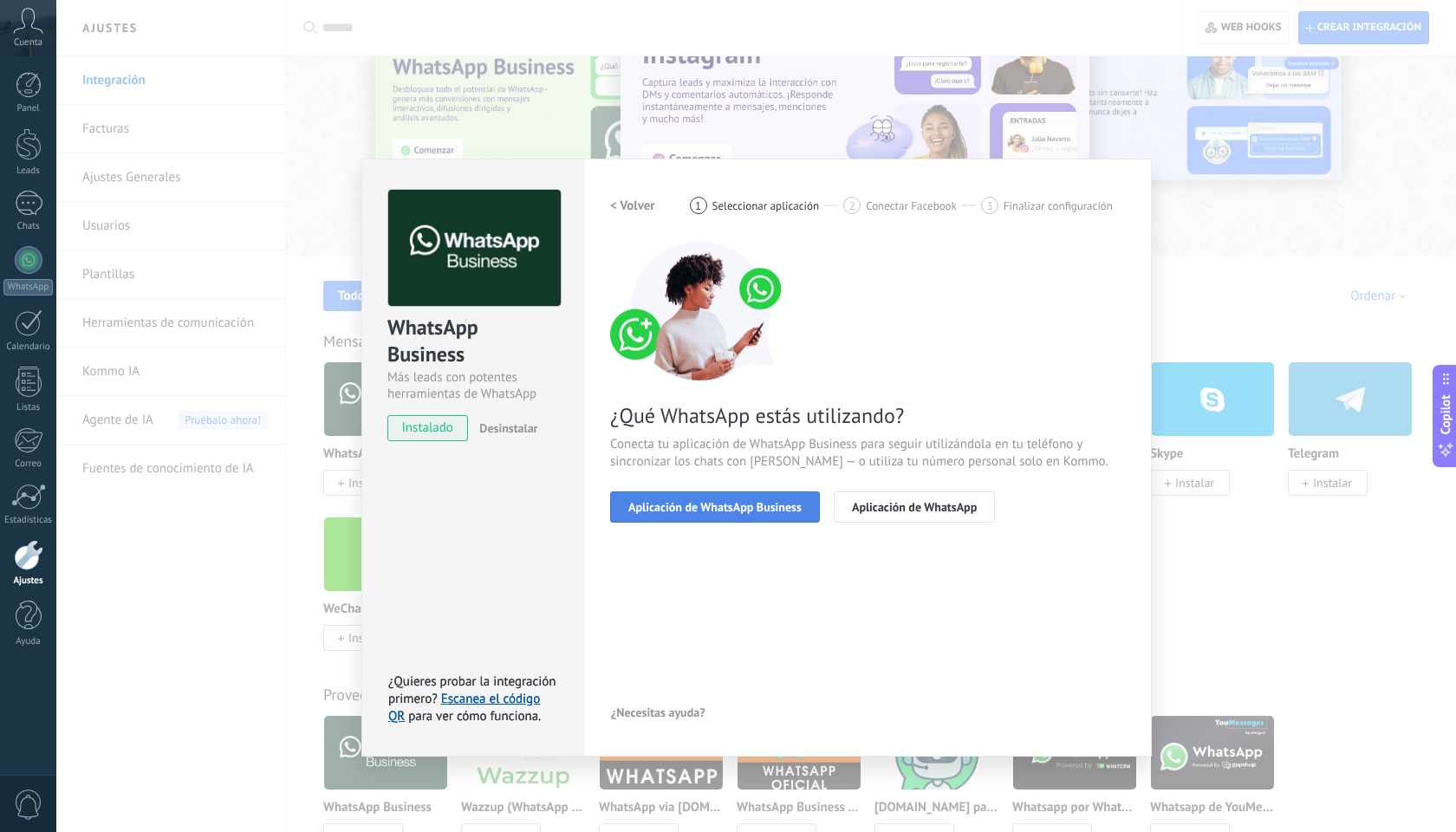
click at [733, 505] on span "Aplicación de WhatsApp Business" at bounding box center [715, 507] width 173 height 13
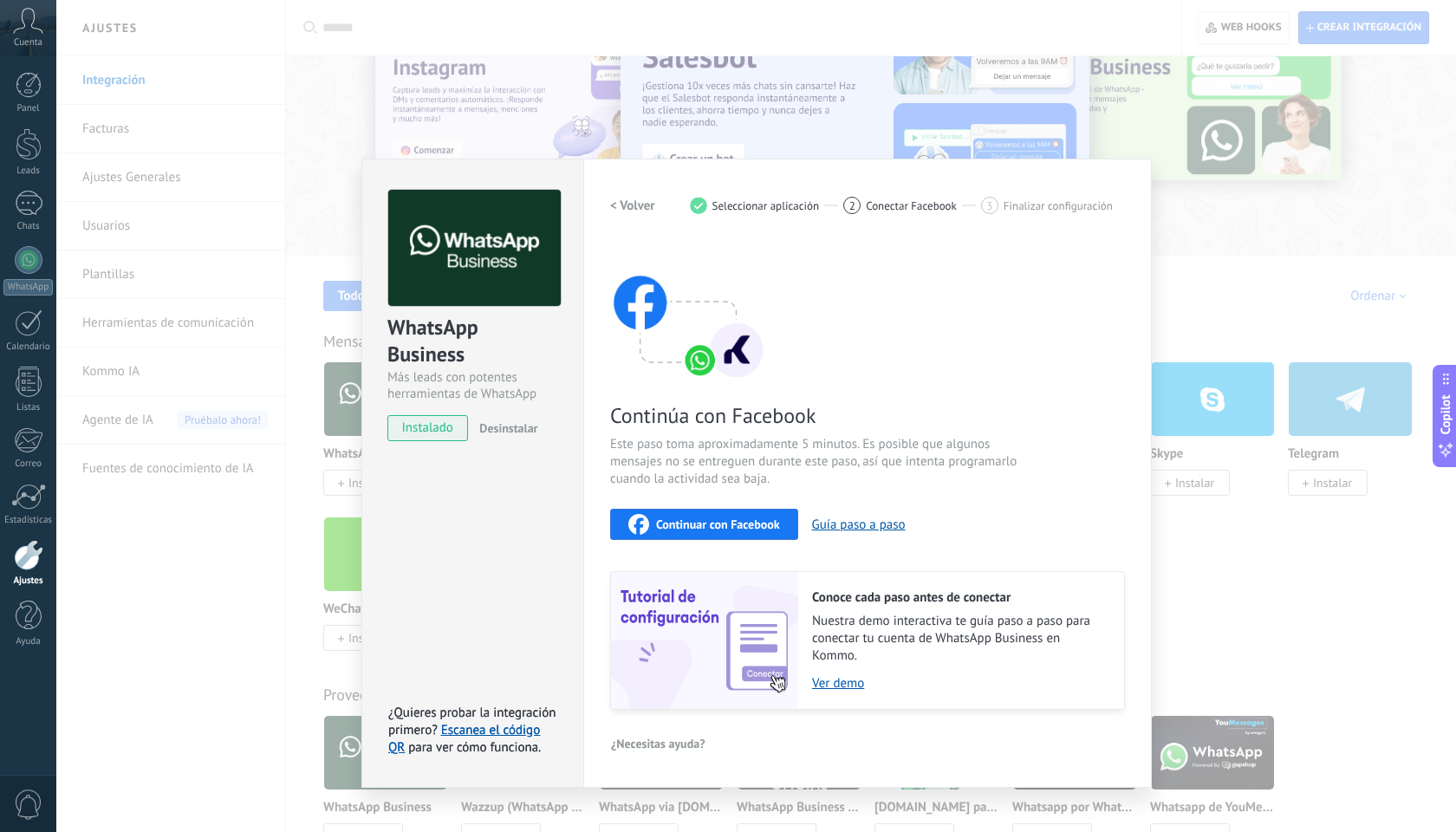
click at [227, 513] on div "WhatsApp Business Más leads con potentes herramientas de WhatsApp instalado Des…" at bounding box center [756, 416] width 1400 height 832
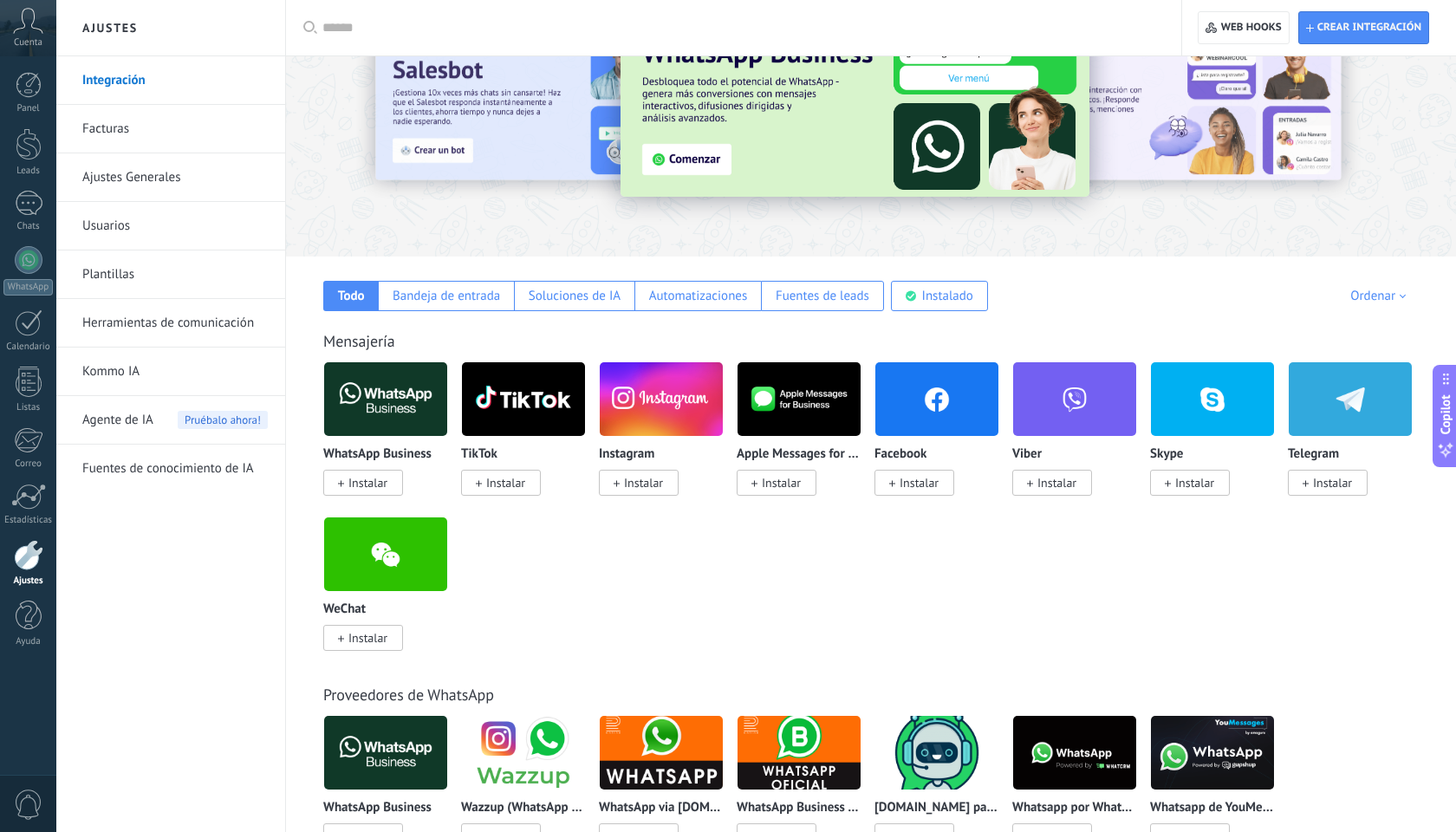
click at [624, 484] on span "Instalar" at bounding box center [643, 482] width 39 height 15
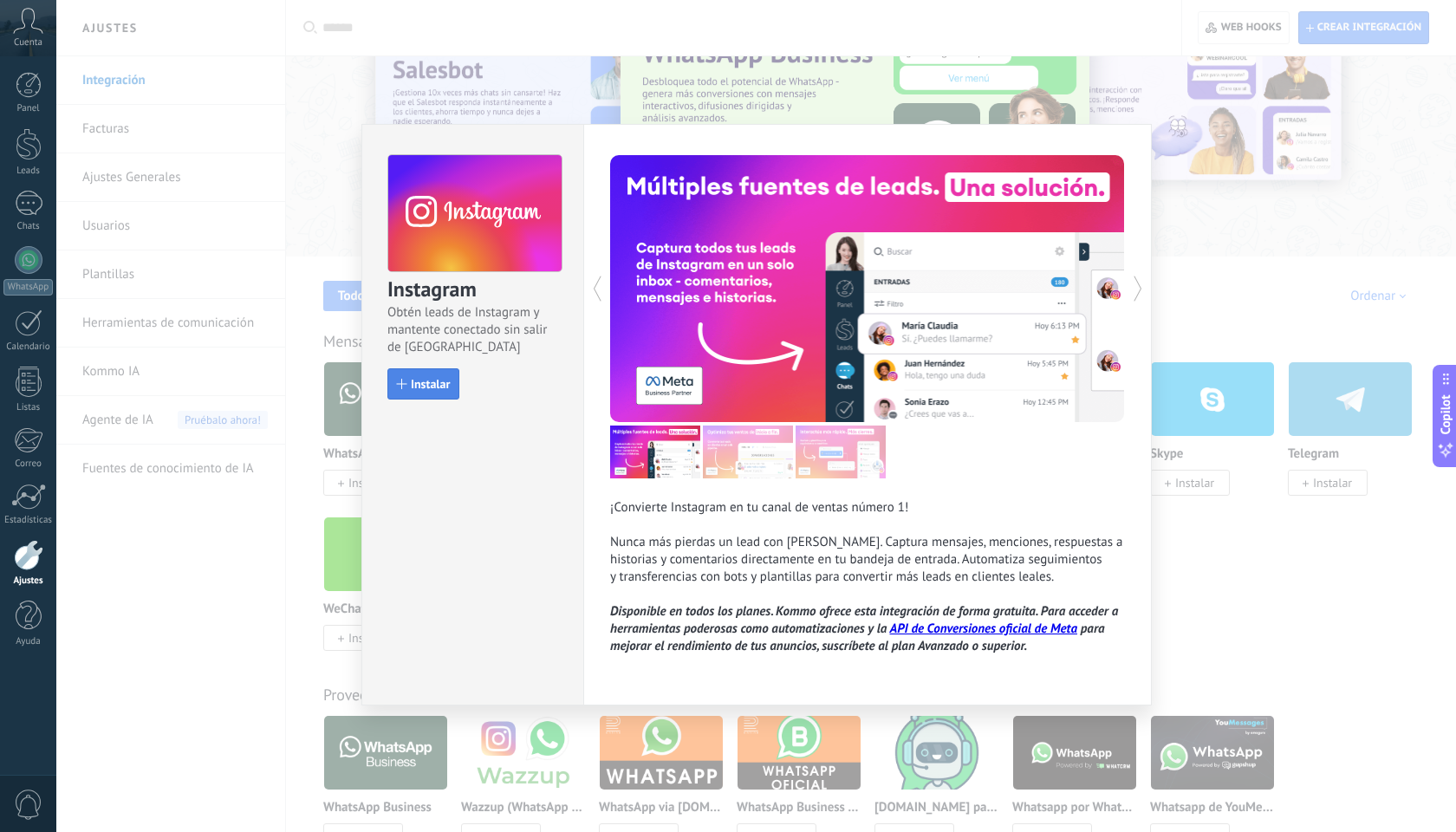
click at [439, 385] on span "Instalar" at bounding box center [430, 384] width 39 height 13
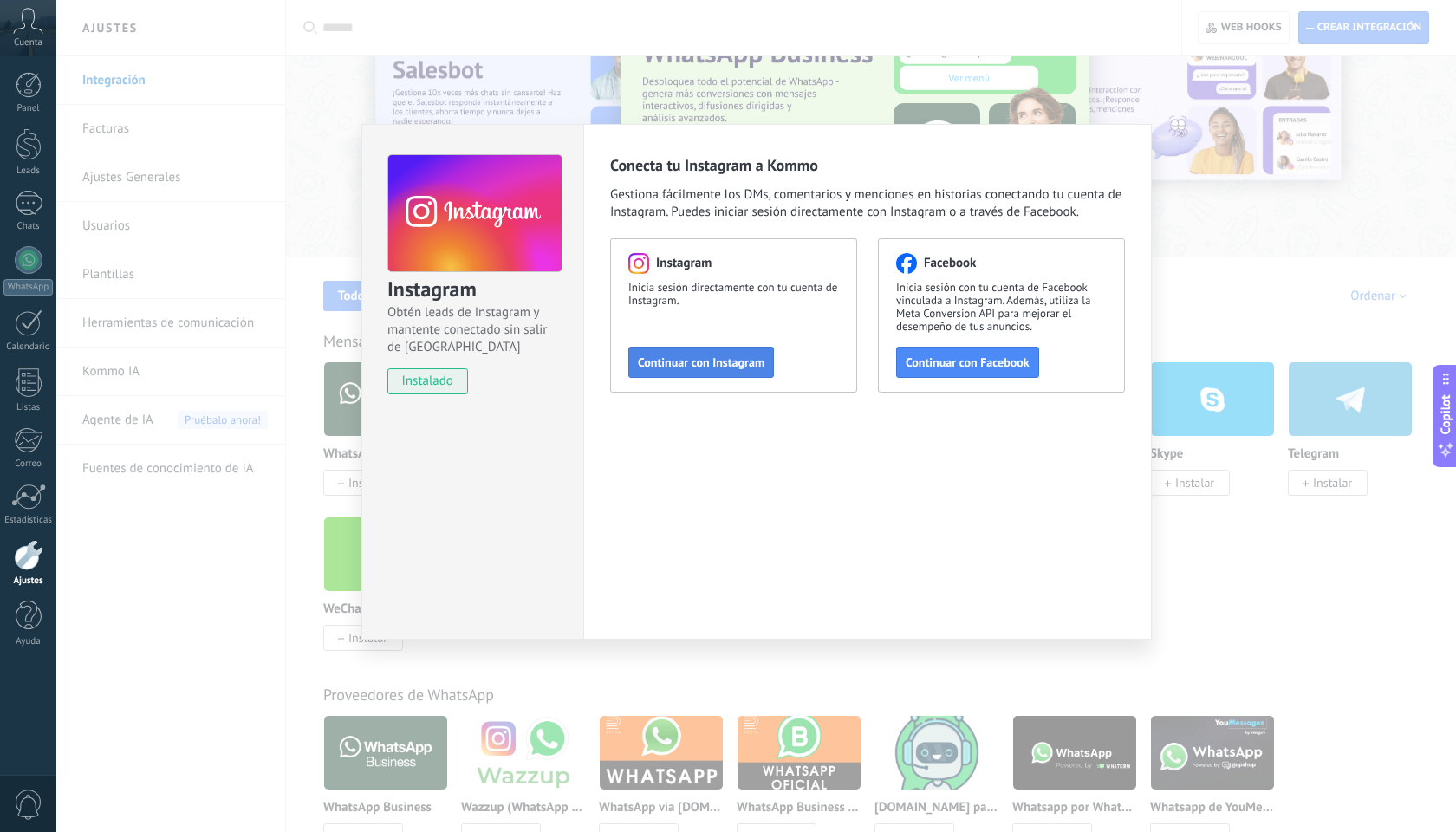
click at [730, 358] on span "Continuar con Instagram" at bounding box center [701, 362] width 127 height 13
